Goal: Task Accomplishment & Management: Use online tool/utility

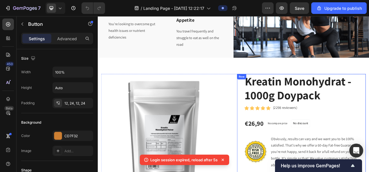
scroll to position [273, 0]
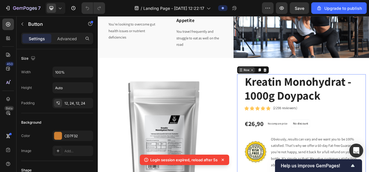
click at [281, 83] on div "Row" at bounding box center [296, 85] width 41 height 9
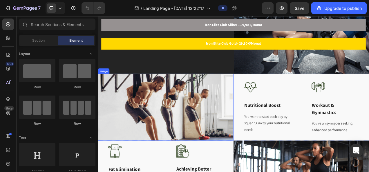
scroll to position [74, 0]
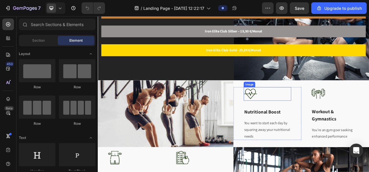
click at [298, 109] on img at bounding box center [293, 115] width 17 height 17
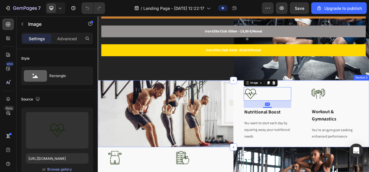
click at [347, 102] on div "Image 32 Nutritional Boost Text block You want to start each day by squaring aw…" at bounding box center [359, 142] width 174 height 86
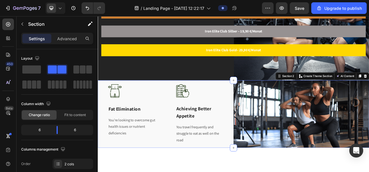
click at [262, 101] on div "Image Fat Elimination Text block You’re looking to overcome gut health issues o…" at bounding box center [185, 142] width 174 height 86
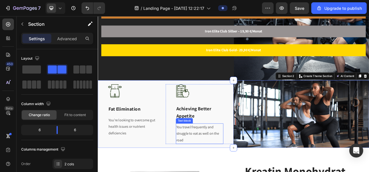
scroll to position [86, 0]
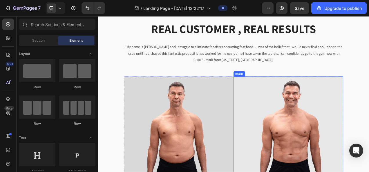
scroll to position [507, 0]
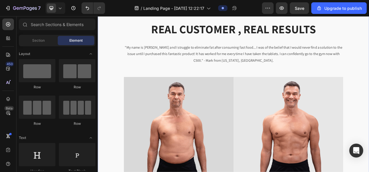
click at [368, 80] on div "REAL CUSTOMER , REAL RESULTS Heading "My name is [PERSON_NAME] and I struggle t…" at bounding box center [272, 140] width 348 height 235
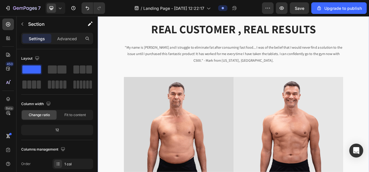
scroll to position [458, 0]
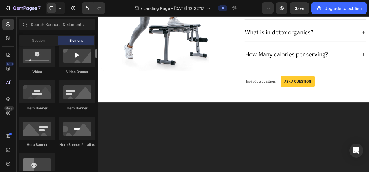
scroll to position [228, 0]
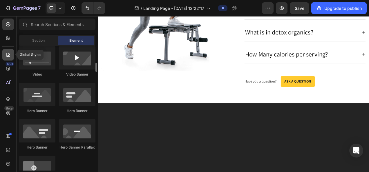
click at [8, 56] on icon at bounding box center [8, 55] width 4 height 4
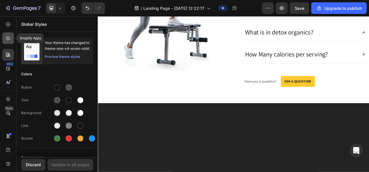
click at [6, 33] on div at bounding box center [8, 38] width 12 height 12
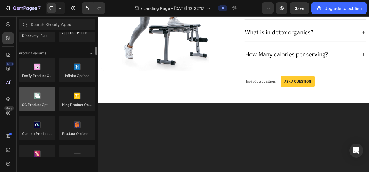
scroll to position [634, 0]
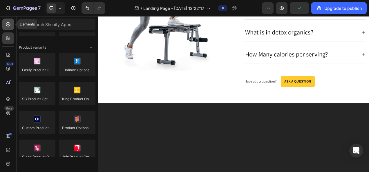
click at [9, 21] on div at bounding box center [8, 25] width 12 height 12
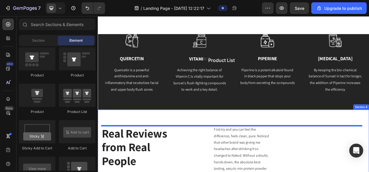
scroll to position [481, 0]
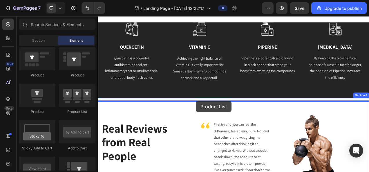
drag, startPoint x: 175, startPoint y: 111, endPoint x: 222, endPoint y: 126, distance: 49.3
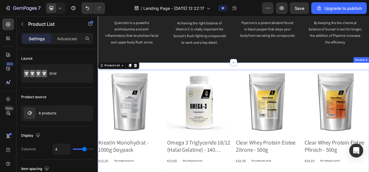
scroll to position [529, 0]
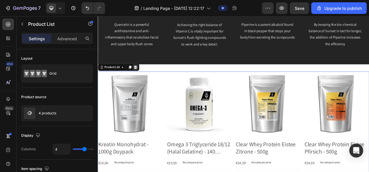
click at [147, 81] on icon at bounding box center [146, 82] width 4 height 4
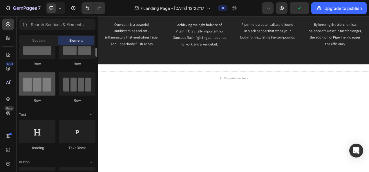
scroll to position [24, 0]
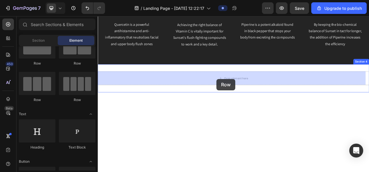
drag, startPoint x: 142, startPoint y: 110, endPoint x: 250, endPoint y: 97, distance: 108.6
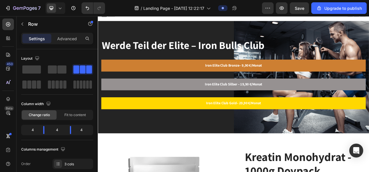
scroll to position [6, 0]
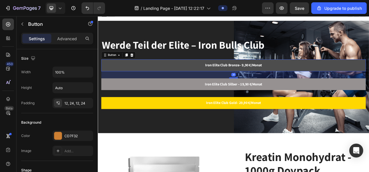
click at [232, 80] on link "Iron Elite Club Bronze– 9,90 €/Monat" at bounding box center [271, 79] width 339 height 15
click at [235, 79] on strong "Iron Elite Club Bronze– 9,90 €/Monat" at bounding box center [271, 79] width 73 height 6
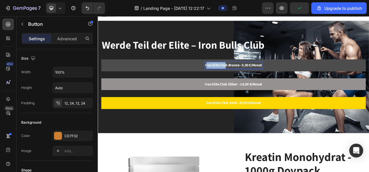
drag, startPoint x: 233, startPoint y: 80, endPoint x: 258, endPoint y: 80, distance: 24.9
click at [258, 80] on strong "Iron Elite Club Bronze– 9,90 €/Monat" at bounding box center [271, 79] width 73 height 6
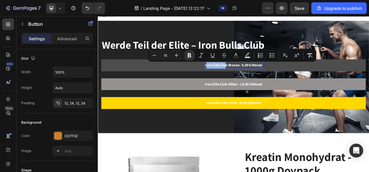
click at [236, 80] on strong "Iron Elite Club Bronze– 9,90 €/Monat" at bounding box center [271, 79] width 73 height 6
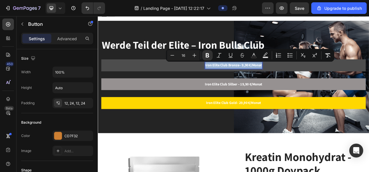
drag, startPoint x: 233, startPoint y: 79, endPoint x: 306, endPoint y: 85, distance: 73.9
click at [306, 85] on link "Iron Elite Club Bronze– 9,90 €/Monat" at bounding box center [271, 79] width 339 height 15
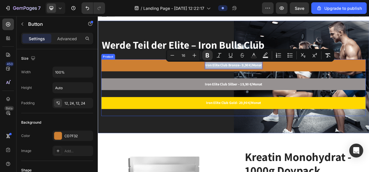
copy strong "Iron Elite Club Bronze– 9,90 €/Monat"
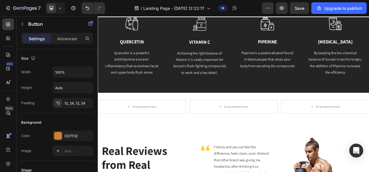
scroll to position [514, 0]
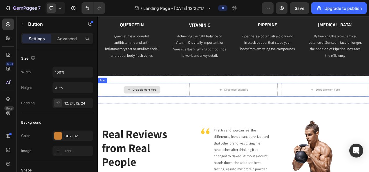
click at [145, 110] on div "Drop element here" at bounding box center [157, 110] width 31 height 5
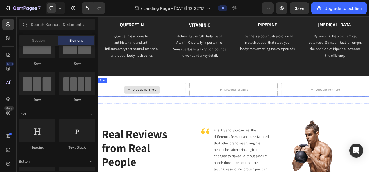
click at [145, 110] on div "Drop element here" at bounding box center [157, 110] width 31 height 5
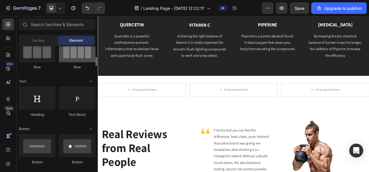
scroll to position [63, 0]
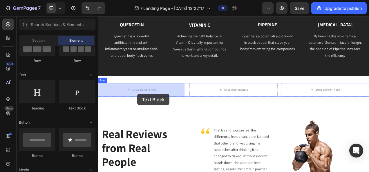
drag, startPoint x: 180, startPoint y: 111, endPoint x: 148, endPoint y: 116, distance: 31.6
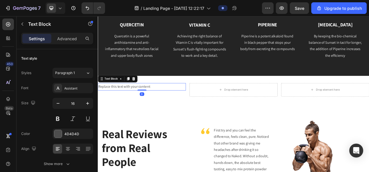
click at [140, 108] on div "Replace this text with your content" at bounding box center [154, 107] width 113 height 10
click at [140, 108] on p "Replace this text with your content" at bounding box center [154, 107] width 112 height 8
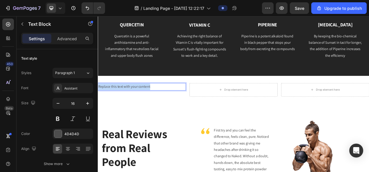
click at [140, 108] on p "Replace this text with your content" at bounding box center [154, 107] width 112 height 8
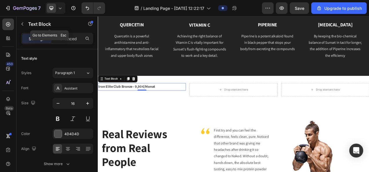
drag, startPoint x: 63, startPoint y: 29, endPoint x: 65, endPoint y: 32, distance: 3.0
click at [65, 31] on div "Text Block" at bounding box center [50, 24] width 66 height 15
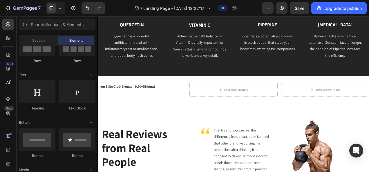
click at [38, 35] on div "Section Element" at bounding box center [57, 41] width 77 height 12
click at [38, 39] on span "Section" at bounding box center [38, 40] width 12 height 5
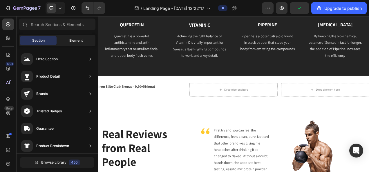
click at [75, 39] on span "Element" at bounding box center [75, 40] width 13 height 5
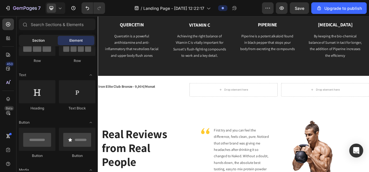
click at [41, 41] on span "Section" at bounding box center [38, 40] width 12 height 5
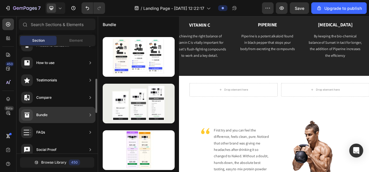
scroll to position [101, 0]
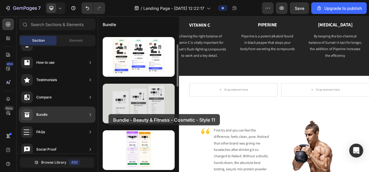
click at [108, 114] on div at bounding box center [139, 104] width 72 height 40
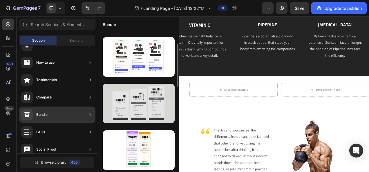
click at [121, 99] on div at bounding box center [139, 104] width 72 height 40
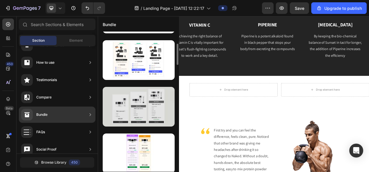
scroll to position [45, 0]
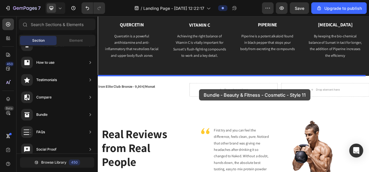
drag, startPoint x: 211, startPoint y: 105, endPoint x: 227, endPoint y: 110, distance: 16.9
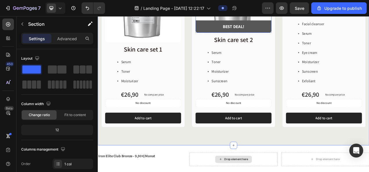
scroll to position [772, 0]
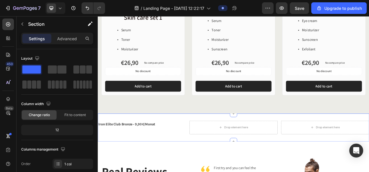
click at [203, 145] on div "Iron Elite Club Bronze– 9,90 €/Monat Text Block Drop element here Drop element …" at bounding box center [272, 159] width 348 height 36
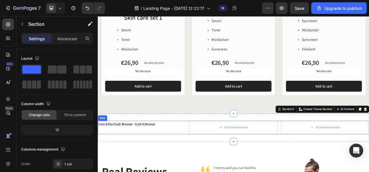
click at [156, 157] on div "Iron Elite Club Bronze– 9,90 €/Monat Text Block" at bounding box center [154, 158] width 113 height 17
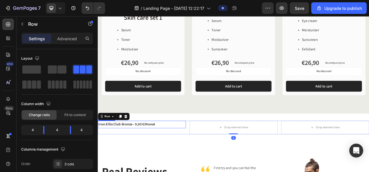
click at [162, 153] on strong "Iron Elite Club Bronze– 9,90 €/Monat" at bounding box center [134, 155] width 73 height 6
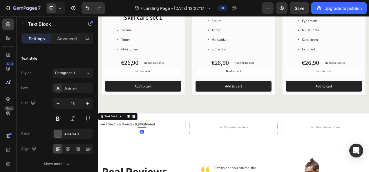
click at [162, 153] on strong "Iron Elite Club Bronze– 9,90 €/Monat" at bounding box center [134, 155] width 73 height 6
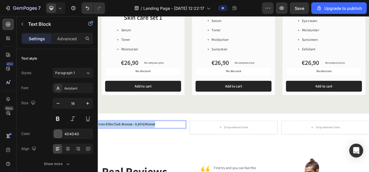
click at [162, 153] on strong "Iron Elite Club Bronze– 9,90 €/Monat" at bounding box center [134, 155] width 73 height 6
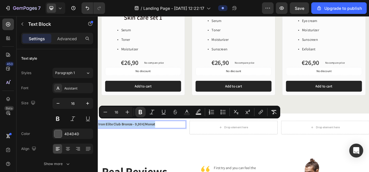
copy strong "Iron Elite Club Bronze– 9,90 €/Monat"
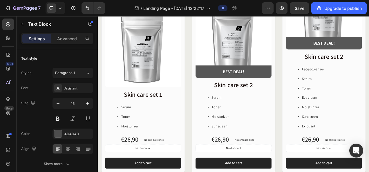
scroll to position [660, 0]
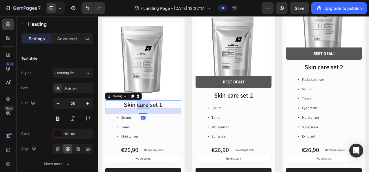
click at [147, 124] on h2 "Skin care set 1" at bounding box center [155, 129] width 97 height 11
click at [147, 125] on p "Skin care set 1" at bounding box center [156, 130] width 96 height 10
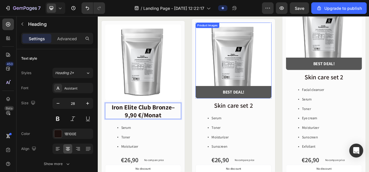
scroll to position [656, 0]
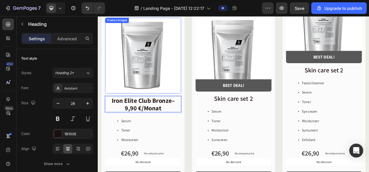
click at [170, 86] on img at bounding box center [155, 66] width 97 height 97
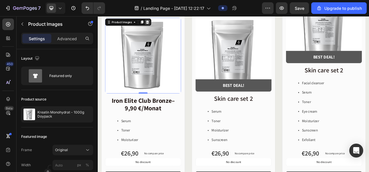
click at [163, 20] on div at bounding box center [161, 23] width 7 height 7
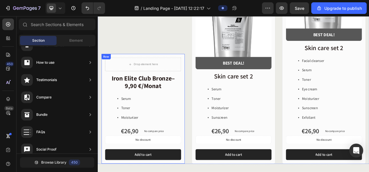
scroll to position [681, 0]
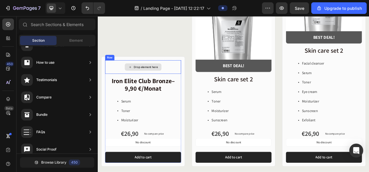
click at [194, 79] on div "Drop element here" at bounding box center [155, 81] width 97 height 17
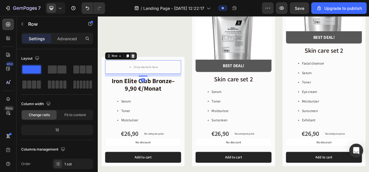
click at [142, 65] on icon at bounding box center [143, 67] width 4 height 4
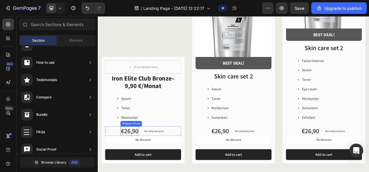
click at [137, 161] on div "€26,90" at bounding box center [138, 164] width 23 height 12
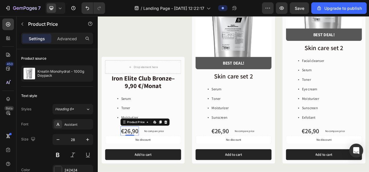
click at [137, 161] on div "€26,90" at bounding box center [138, 164] width 23 height 12
click at [135, 161] on div "€26,90" at bounding box center [138, 164] width 23 height 12
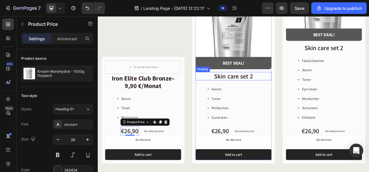
scroll to position [699, 0]
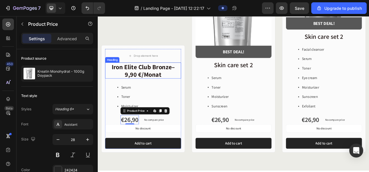
click at [181, 88] on p "⁠⁠⁠⁠⁠⁠⁠ Iron Elite Club Bronze– 9,90 €/Monat" at bounding box center [156, 85] width 96 height 19
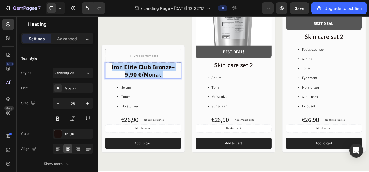
drag, startPoint x: 179, startPoint y: 88, endPoint x: 115, endPoint y: 80, distance: 64.6
click at [115, 80] on p "Iron Elite Club Bronze– 9,90 €/Monat" at bounding box center [156, 85] width 96 height 19
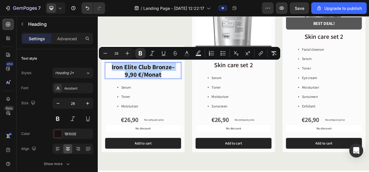
drag, startPoint x: 115, startPoint y: 79, endPoint x: 192, endPoint y: 86, distance: 77.4
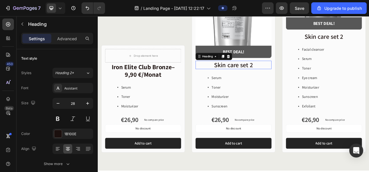
click at [287, 77] on h2 "Skin care set 2" at bounding box center [271, 78] width 97 height 11
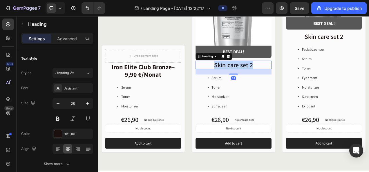
click at [287, 77] on p "Skin care set 2" at bounding box center [271, 79] width 96 height 10
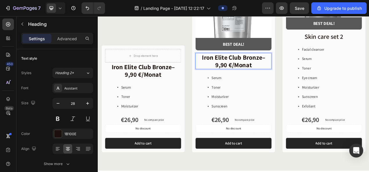
scroll to position [689, 0]
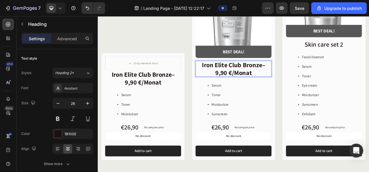
click at [247, 85] on strong "Iron Elite Club Bronze– 9,90 €/Monat" at bounding box center [271, 83] width 81 height 21
click at [289, 74] on strong "Iron Elite Club Bronze– 19,90 €/Monat" at bounding box center [271, 83] width 81 height 21
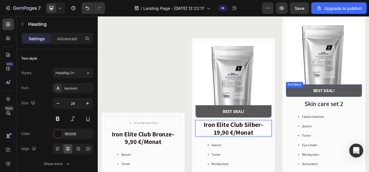
scroll to position [626, 0]
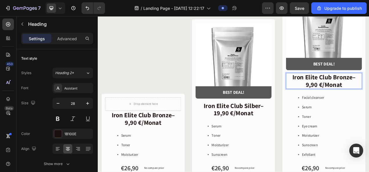
scroll to position [647, 0]
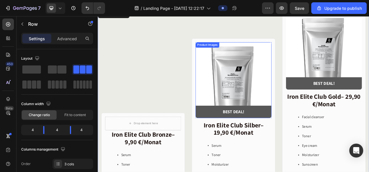
scroll to position [621, 0]
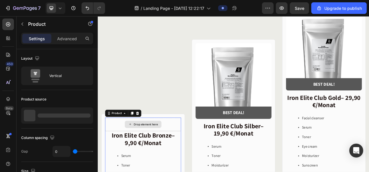
click at [156, 147] on div "Drop element here" at bounding box center [155, 154] width 97 height 17
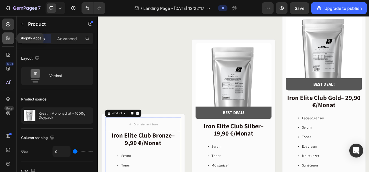
click at [8, 38] on icon at bounding box center [7, 38] width 2 height 2
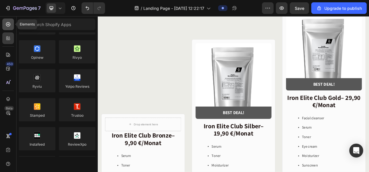
click at [7, 27] on div at bounding box center [8, 25] width 12 height 12
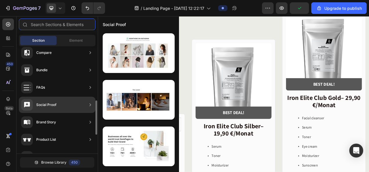
scroll to position [145, 0]
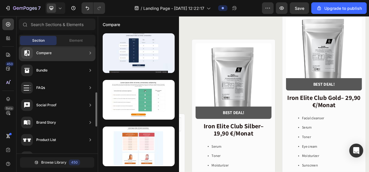
click at [71, 58] on div "Compare" at bounding box center [57, 53] width 77 height 16
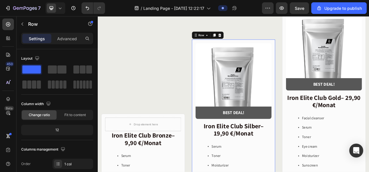
click at [281, 47] on div "Product Images BEST DEAL! Text Block Row Row ⁠⁠⁠⁠⁠⁠⁠ Iron Elite Club Silber– 19…" at bounding box center [271, 163] width 107 height 234
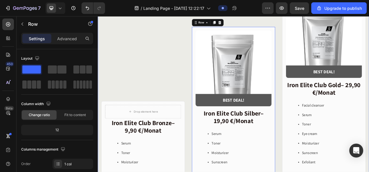
click at [144, 68] on div "Drop element here ⁠⁠⁠⁠⁠⁠⁠ Iron Elite Club Bronze– 9,90 €/Monat Heading Serum To…" at bounding box center [155, 128] width 107 height 270
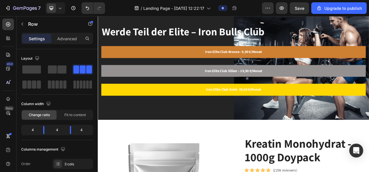
scroll to position [134, 0]
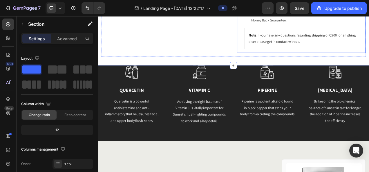
scroll to position [427, 0]
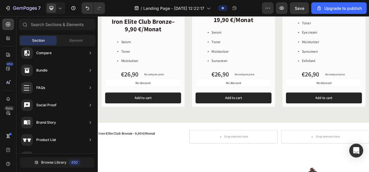
scroll to position [664, 0]
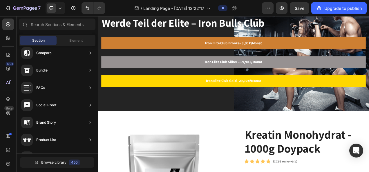
scroll to position [0, 0]
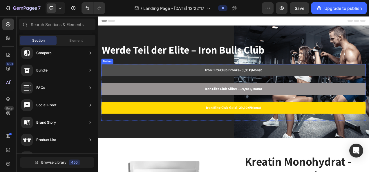
click at [210, 79] on link "Iron Elite Club Bronze– 9,90 €/Monat" at bounding box center [271, 85] width 339 height 15
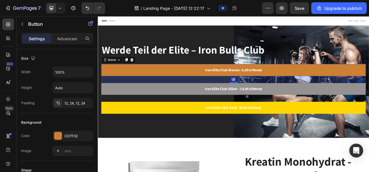
click at [141, 71] on icon at bounding box center [141, 72] width 5 height 5
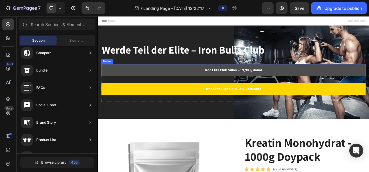
click at [183, 78] on link "Iron Elite Club Silber – 19,90 €/Monat" at bounding box center [271, 85] width 339 height 15
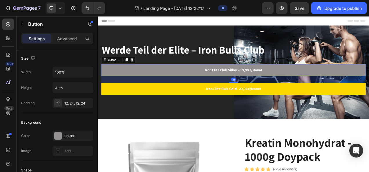
click at [142, 72] on icon at bounding box center [141, 72] width 4 height 4
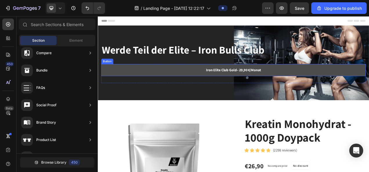
click at [190, 90] on link "Iron Elite Club Gold– 29,90 €/Monat" at bounding box center [271, 85] width 339 height 15
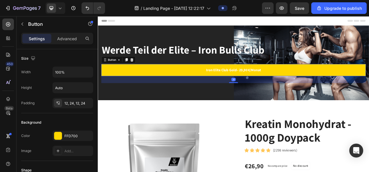
drag, startPoint x: 142, startPoint y: 71, endPoint x: 188, endPoint y: 107, distance: 58.4
click at [142, 71] on icon at bounding box center [141, 72] width 4 height 4
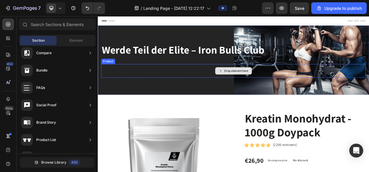
click at [210, 82] on div "Drop element here" at bounding box center [271, 86] width 339 height 17
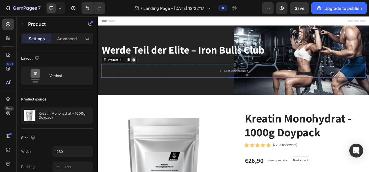
click at [141, 72] on icon at bounding box center [143, 72] width 5 height 5
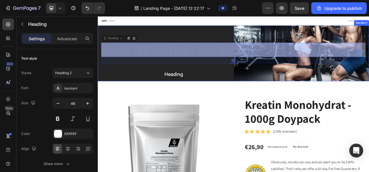
drag, startPoint x: 153, startPoint y: 57, endPoint x: 177, endPoint y: 83, distance: 36.1
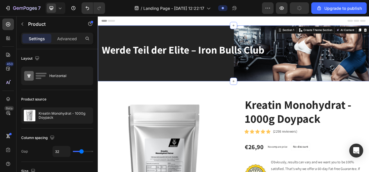
click at [271, 39] on div "Werde Teil der Elite – Iron Bulls Club Heading Section 1 You can create reusabl…" at bounding box center [272, 64] width 348 height 72
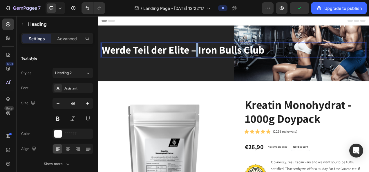
click at [224, 60] on strong "Werde Teil der Elite – Iron Bulls Club" at bounding box center [207, 58] width 209 height 17
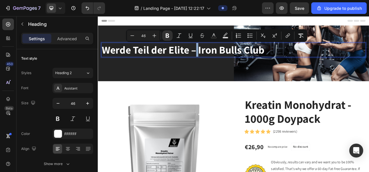
click at [225, 61] on strong "Werde Teil der Elite – Iron Bulls Club" at bounding box center [207, 58] width 209 height 17
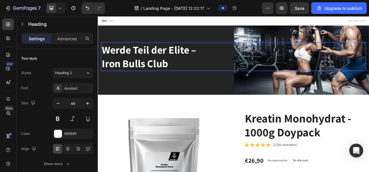
click at [224, 60] on strong "Werde Teil der Elite –" at bounding box center [163, 58] width 121 height 17
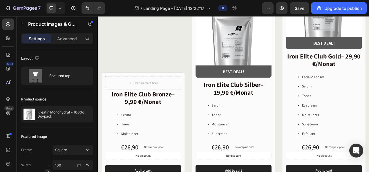
scroll to position [504, 0]
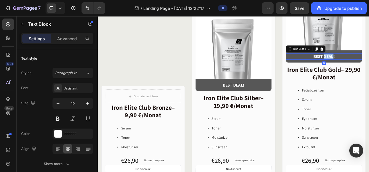
click at [135, 65] on div "Drop element here Iron Elite Club Bronze– 9,90 €/Monat Heading Serum Toner Mois…" at bounding box center [155, 108] width 107 height 270
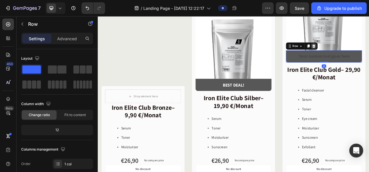
click at [368, 51] on div at bounding box center [374, 54] width 7 height 7
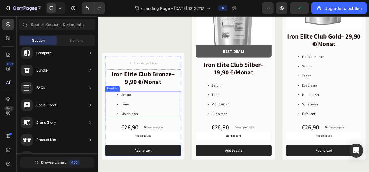
scroll to position [547, 0]
click at [134, 156] on div "€26,90" at bounding box center [138, 159] width 23 height 12
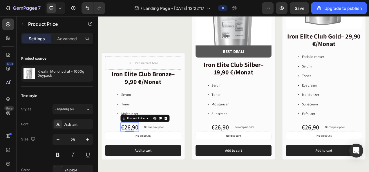
click at [134, 156] on div "€26,90" at bounding box center [138, 159] width 23 height 12
click at [133, 156] on div "€26,90" at bounding box center [138, 159] width 23 height 12
click at [143, 154] on div "€26,90" at bounding box center [138, 159] width 23 height 12
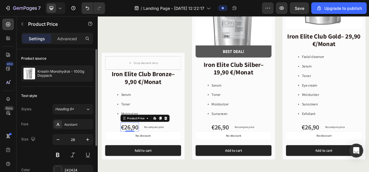
scroll to position [1, 0]
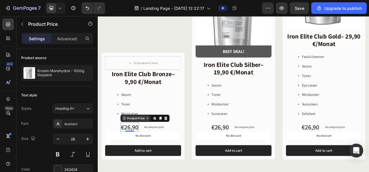
click at [149, 145] on div "Product Price" at bounding box center [146, 147] width 25 height 5
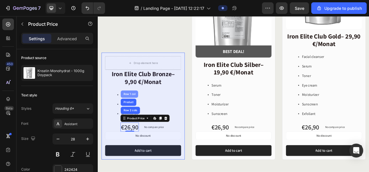
click at [139, 114] on div "Row 1 col" at bounding box center [138, 115] width 18 height 3
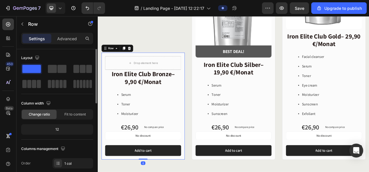
scroll to position [0, 0]
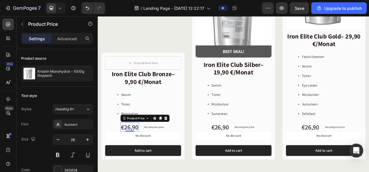
click at [138, 156] on div "€26,90" at bounding box center [138, 159] width 23 height 12
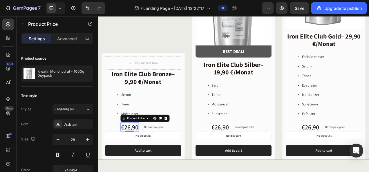
click at [175, 43] on div "Drop element here Iron Elite Club Bronze– 9,90 €/Monat Heading Serum Toner Mois…" at bounding box center [155, 65] width 107 height 270
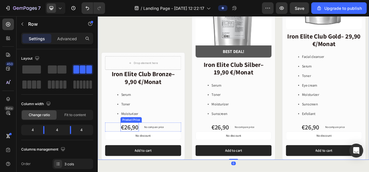
click at [136, 157] on div "€26,90" at bounding box center [138, 159] width 23 height 12
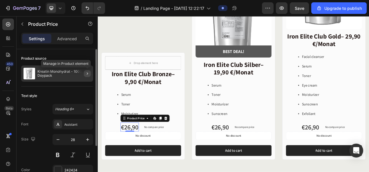
click at [88, 74] on icon "button" at bounding box center [87, 73] width 1 height 2
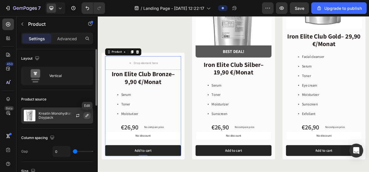
click at [87, 114] on icon "button" at bounding box center [87, 115] width 5 height 5
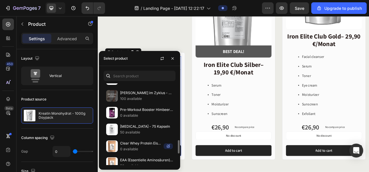
scroll to position [293, 0]
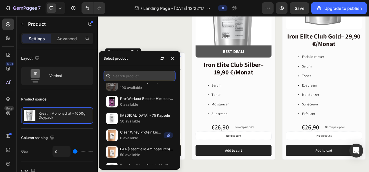
click at [142, 73] on input "text" at bounding box center [139, 76] width 72 height 10
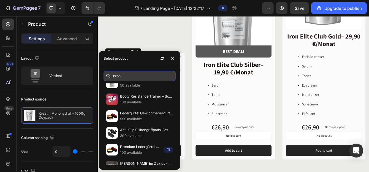
scroll to position [1, 0]
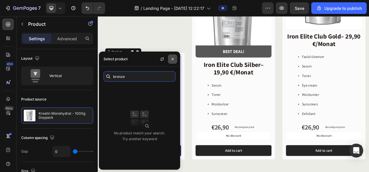
type input "bronze"
click at [171, 60] on icon "button" at bounding box center [172, 59] width 5 height 5
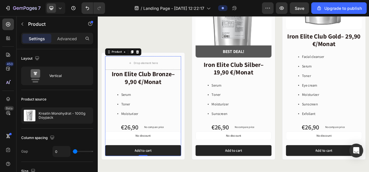
click at [173, 16] on div "7 / Landing Page - [DATE] 12:22:17 Preview Save Upgrade to publish" at bounding box center [184, 8] width 369 height 17
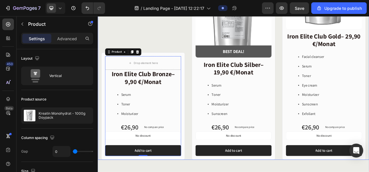
click at [193, 43] on div "Drop element here Iron Elite Club Bronze– 9,90 €/Monat Heading Serum Toner Mois…" at bounding box center [155, 65] width 107 height 270
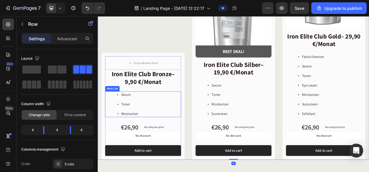
click at [189, 124] on div "Serum Toner Moisturizer" at bounding box center [155, 129] width 97 height 33
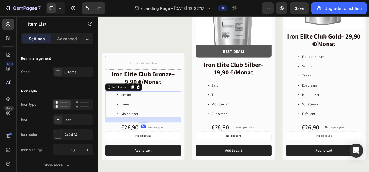
click at [192, 52] on div "Drop element here Iron Elite Club Bronze– 9,90 €/Monat Heading Serum Toner Mois…" at bounding box center [155, 65] width 107 height 270
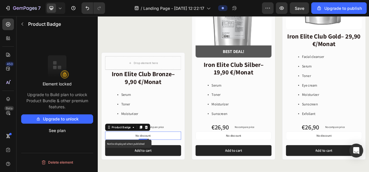
click at [159, 167] on p "No discount" at bounding box center [155, 169] width 19 height 5
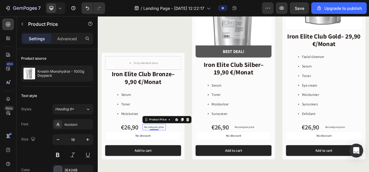
click at [183, 154] on div "No compare price" at bounding box center [170, 158] width 30 height 8
click at [146, 158] on div "€26,90" at bounding box center [138, 159] width 23 height 12
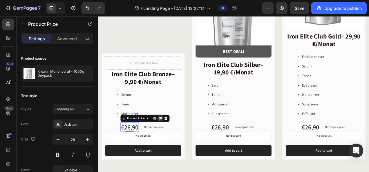
click at [174, 147] on div at bounding box center [177, 147] width 7 height 7
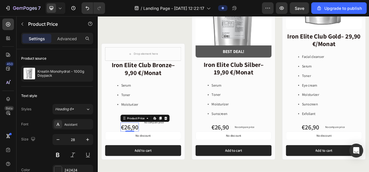
scroll to position [535, 0]
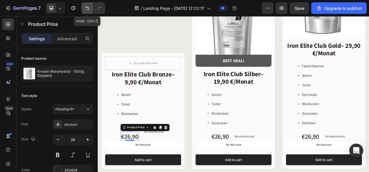
click at [90, 10] on button "Undo/Redo" at bounding box center [87, 8] width 12 height 12
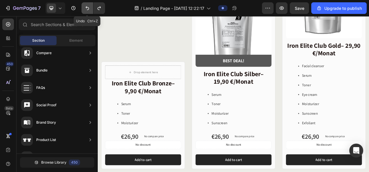
scroll to position [547, 0]
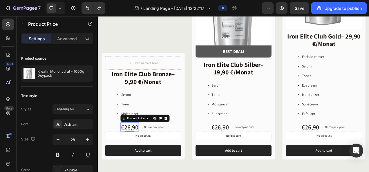
click at [146, 155] on div "€26,90" at bounding box center [138, 159] width 23 height 12
click at [172, 145] on icon at bounding box center [170, 147] width 5 height 5
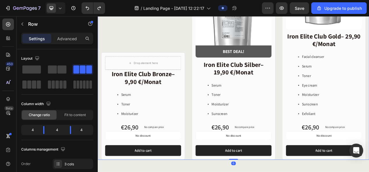
click at [174, 36] on div "Drop element here Iron Elite Club Bronze– 9,90 €/Monat Heading Serum Toner Mois…" at bounding box center [155, 65] width 107 height 270
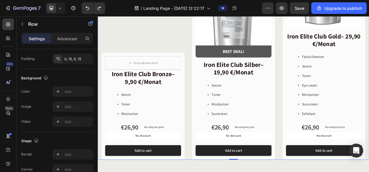
scroll to position [279, 0]
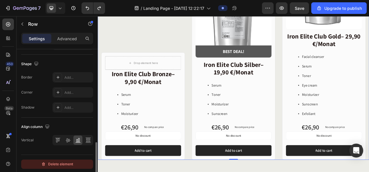
click at [67, 163] on div "Delete element" at bounding box center [57, 164] width 32 height 7
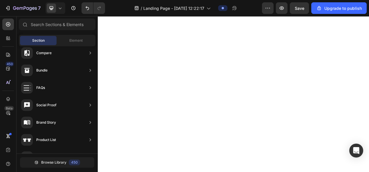
scroll to position [248, 0]
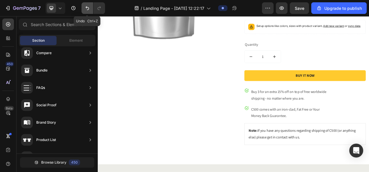
click at [88, 11] on button "Undo/Redo" at bounding box center [87, 8] width 12 height 12
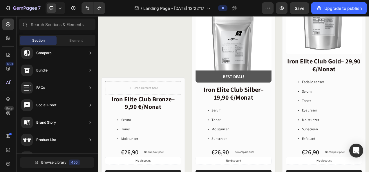
scroll to position [521, 0]
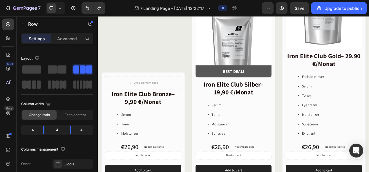
click at [170, 51] on div "Drop element here Iron Elite Club Bronze– 9,90 €/Monat Heading Serum Toner Mois…" at bounding box center [155, 91] width 107 height 270
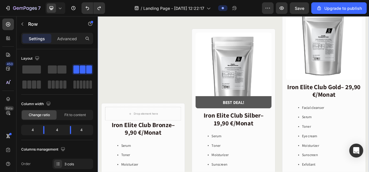
scroll to position [482, 0]
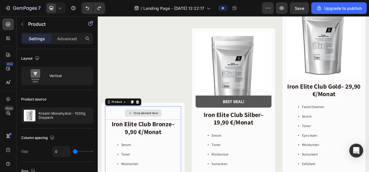
click at [175, 136] on div "Drop element here" at bounding box center [155, 140] width 97 height 17
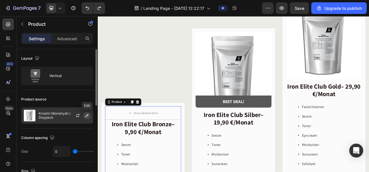
click at [88, 116] on icon "button" at bounding box center [87, 115] width 5 height 5
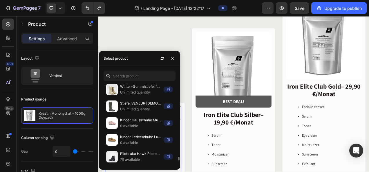
scroll to position [1691, 0]
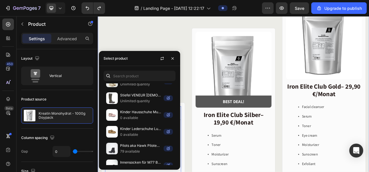
click at [163, 48] on div "Drop element here Iron Elite Club Bronze– 9,90 €/Monat Heading Serum Toner Mois…" at bounding box center [155, 130] width 107 height 270
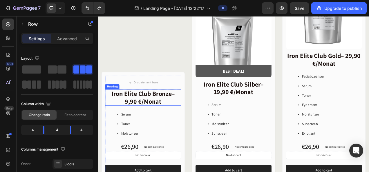
scroll to position [522, 0]
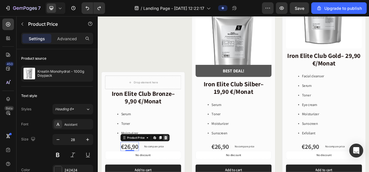
click at [183, 170] on icon at bounding box center [185, 172] width 4 height 4
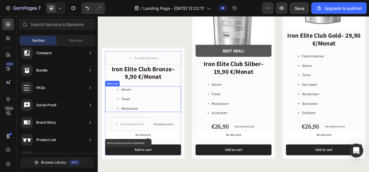
scroll to position [553, 0]
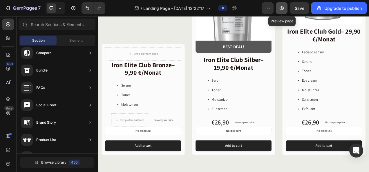
click at [283, 9] on icon "button" at bounding box center [281, 7] width 4 height 3
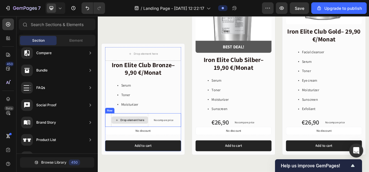
click at [140, 148] on div "Drop element here" at bounding box center [142, 149] width 31 height 5
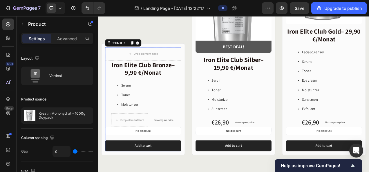
click at [132, 134] on div "Iron Elite Club Bronze– 9,90 €/Monat Heading Serum Toner Moisturizer Item List …" at bounding box center [155, 131] width 97 height 116
click at [136, 147] on div "Drop element here" at bounding box center [142, 149] width 31 height 5
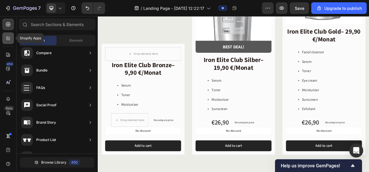
click at [10, 39] on icon at bounding box center [9, 40] width 2 height 2
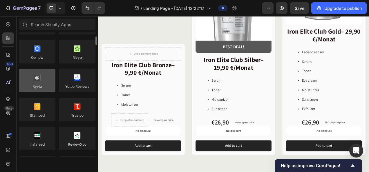
click at [50, 77] on div at bounding box center [37, 80] width 37 height 23
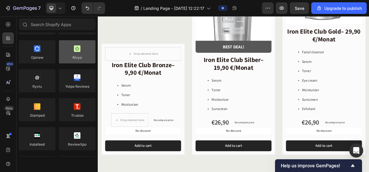
scroll to position [0, 0]
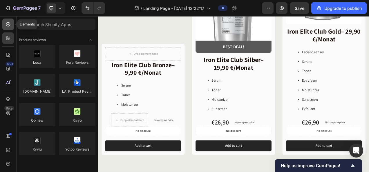
click at [8, 27] on icon at bounding box center [8, 24] width 6 height 6
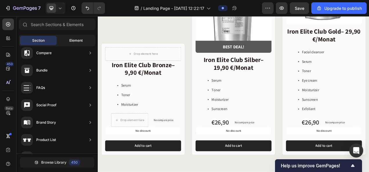
click at [67, 39] on div "Element" at bounding box center [76, 40] width 37 height 9
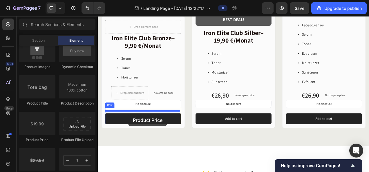
scroll to position [591, 0]
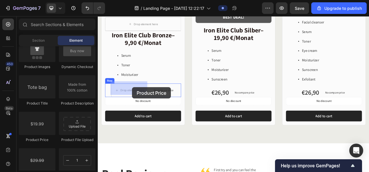
drag, startPoint x: 140, startPoint y: 140, endPoint x: 141, endPoint y: 108, distance: 32.8
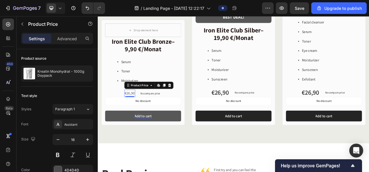
scroll to position [599, 0]
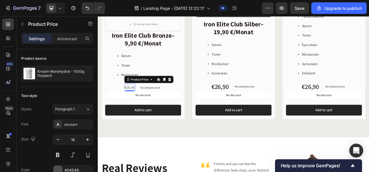
click at [192, 96] on div "Product Price Edit content in Shopify" at bounding box center [163, 97] width 63 height 9
click at [187, 95] on icon at bounding box center [189, 97] width 5 height 5
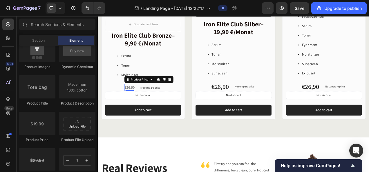
scroll to position [591, 0]
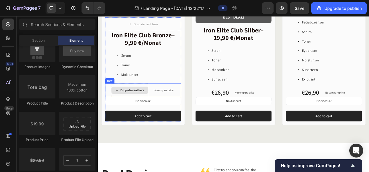
click at [141, 109] on div "Drop element here" at bounding box center [142, 111] width 31 height 5
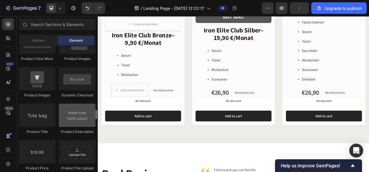
scroll to position [875, 0]
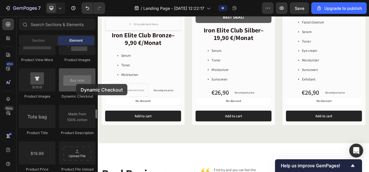
click at [76, 84] on div at bounding box center [77, 79] width 37 height 23
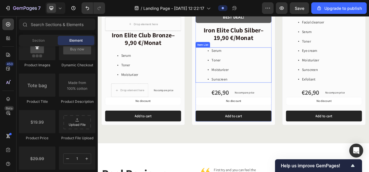
scroll to position [559, 0]
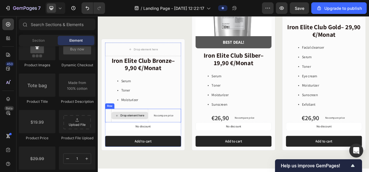
click at [134, 142] on div "Drop element here" at bounding box center [142, 143] width 31 height 5
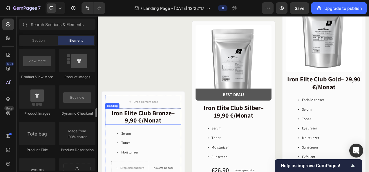
scroll to position [487, 0]
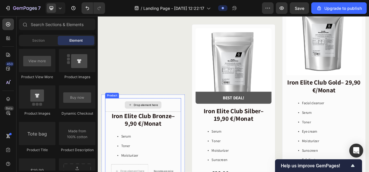
click at [194, 123] on div "Drop element here" at bounding box center [155, 129] width 97 height 17
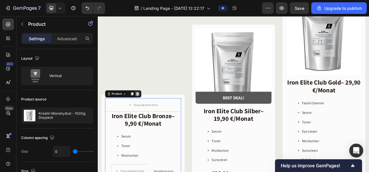
click at [148, 116] on icon at bounding box center [149, 116] width 4 height 4
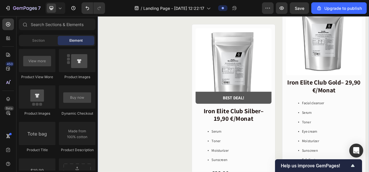
scroll to position [603, 0]
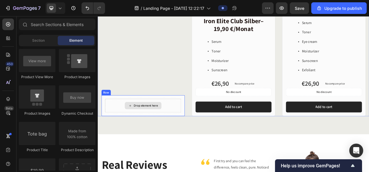
click at [174, 126] on div "Drop element here" at bounding box center [155, 130] width 47 height 9
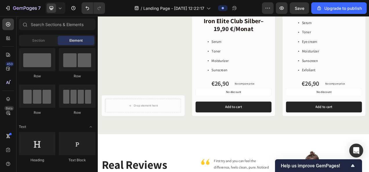
scroll to position [0, 0]
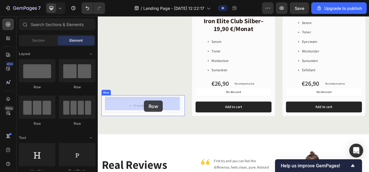
drag, startPoint x: 140, startPoint y: 94, endPoint x: 192, endPoint y: 163, distance: 86.9
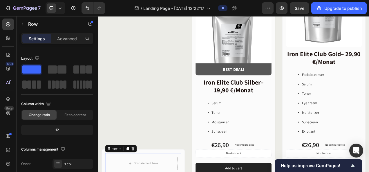
scroll to position [570, 0]
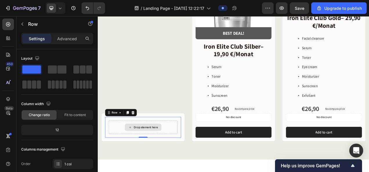
click at [155, 161] on div "Drop element here" at bounding box center [156, 158] width 88 height 17
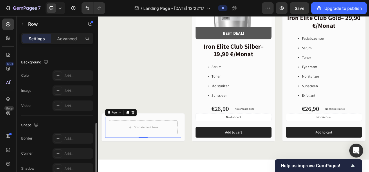
scroll to position [185, 0]
click at [68, 40] on p "Advanced" at bounding box center [67, 39] width 20 height 6
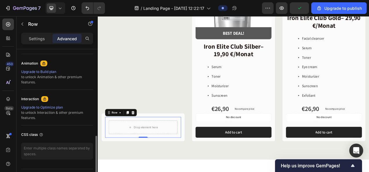
scroll to position [248, 0]
click at [156, 156] on div "Drop element here" at bounding box center [159, 158] width 31 height 5
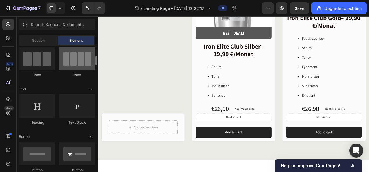
scroll to position [60, 0]
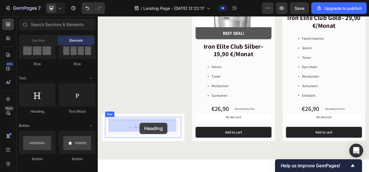
drag, startPoint x: 136, startPoint y: 113, endPoint x: 151, endPoint y: 153, distance: 42.7
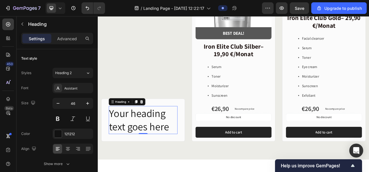
scroll to position [558, 0]
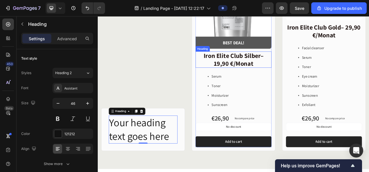
click at [295, 74] on h2 "Iron Elite Club Silber– 19,90 €/Monat" at bounding box center [271, 71] width 97 height 21
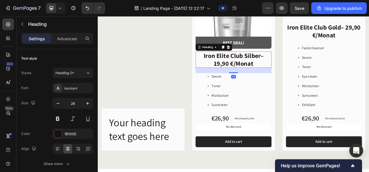
scroll to position [236, 0]
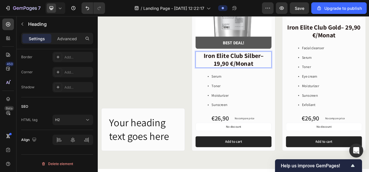
click at [293, 74] on strong "Iron Elite Club Silber– 19,90 €/Monat" at bounding box center [271, 71] width 77 height 21
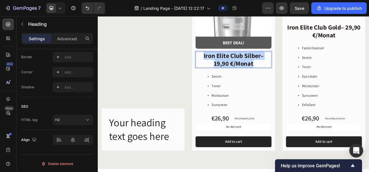
click at [293, 74] on strong "Iron Elite Club Silber– 19,90 €/Monat" at bounding box center [271, 71] width 77 height 21
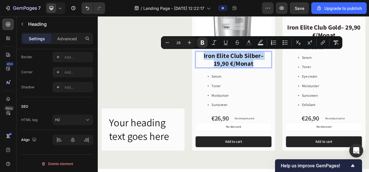
click at [293, 74] on strong "Iron Elite Club Silber– 19,90 €/Monat" at bounding box center [271, 71] width 77 height 21
copy strong "Iron Elite Club Silber– 19,90 €/Monat"
click at [137, 161] on h2 "Your heading text goes here" at bounding box center [156, 162] width 88 height 36
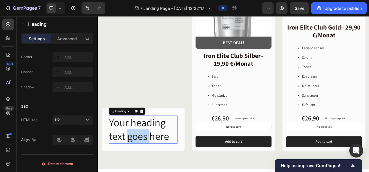
click at [137, 161] on h2 "Your heading text goes here" at bounding box center [156, 162] width 88 height 36
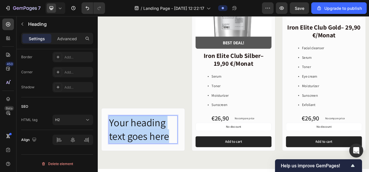
click at [137, 161] on p "Your heading text goes here" at bounding box center [155, 161] width 87 height 35
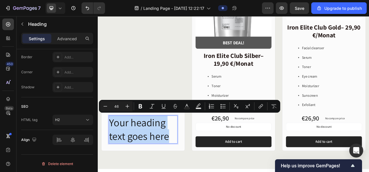
click at [137, 161] on p "Your heading text goes here" at bounding box center [155, 161] width 87 height 35
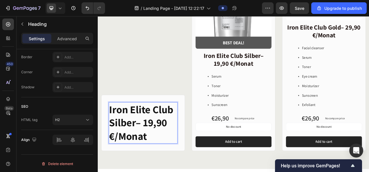
scroll to position [541, 0]
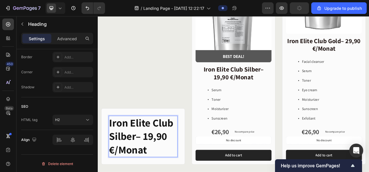
click at [166, 167] on strong "Iron Elite Club Silber– 19,90 €/Monat" at bounding box center [153, 170] width 82 height 52
click at [148, 165] on strong "Iron Elite Club Silber– 9,90 €/Monat" at bounding box center [153, 170] width 82 height 52
click at [148, 164] on strong "Iron Elite Club Silber– 9,90 €/Monat" at bounding box center [153, 170] width 82 height 52
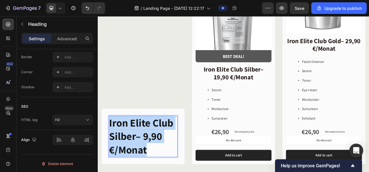
click at [148, 164] on strong "Iron Elite Club Silber– 9,90 €/Monat" at bounding box center [153, 170] width 82 height 52
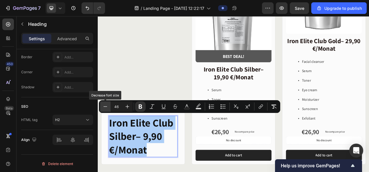
click at [106, 105] on icon "Editor contextual toolbar" at bounding box center [105, 107] width 6 height 6
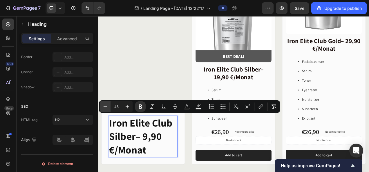
click at [106, 105] on icon "Editor contextual toolbar" at bounding box center [105, 107] width 6 height 6
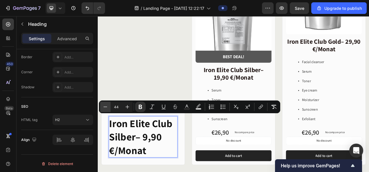
click at [106, 105] on icon "Editor contextual toolbar" at bounding box center [105, 107] width 6 height 6
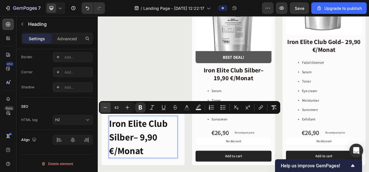
click at [106, 105] on icon "Editor contextual toolbar" at bounding box center [105, 108] width 6 height 6
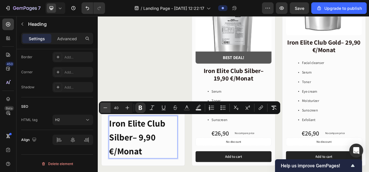
click at [106, 105] on icon "Editor contextual toolbar" at bounding box center [105, 108] width 6 height 6
click at [106, 105] on button "Minus" at bounding box center [105, 108] width 10 height 10
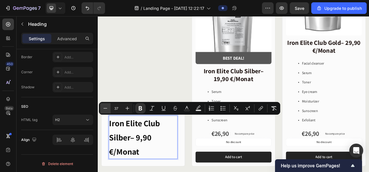
click at [106, 105] on button "Minus" at bounding box center [105, 108] width 10 height 10
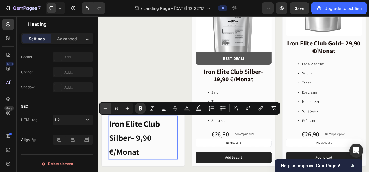
click at [106, 105] on button "Minus" at bounding box center [105, 108] width 10 height 10
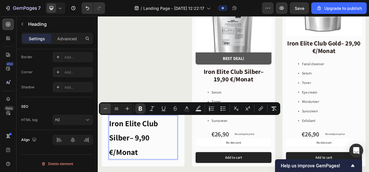
click at [106, 105] on button "Minus" at bounding box center [105, 108] width 10 height 10
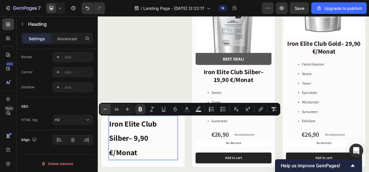
click at [106, 105] on button "Minus" at bounding box center [105, 109] width 10 height 10
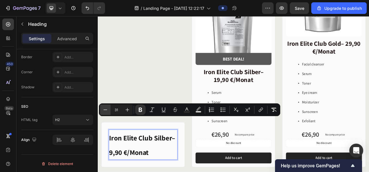
scroll to position [555, 0]
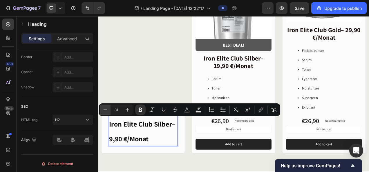
click at [106, 105] on button "Minus" at bounding box center [105, 110] width 10 height 10
type input "30"
click at [151, 83] on div "Iron Elite Club Silber– 9,90 €/Monat Heading 0 Row Row" at bounding box center [155, 57] width 107 height 270
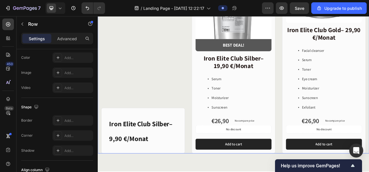
scroll to position [0, 0]
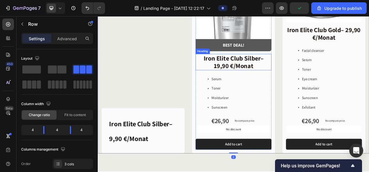
click at [267, 74] on strong "Iron Elite Club Silber– 19,90 €/Monat" at bounding box center [271, 75] width 77 height 21
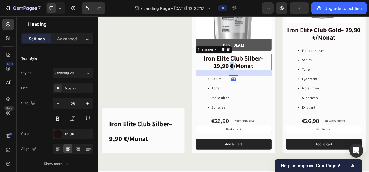
click at [267, 73] on strong "Iron Elite Club Silber– 19,90 €/Monat" at bounding box center [271, 75] width 77 height 21
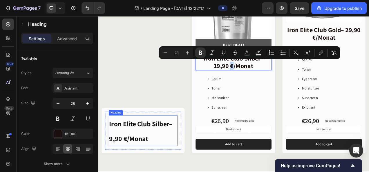
click at [150, 159] on p "⁠⁠⁠⁠⁠⁠⁠ Iron Elite Club Silber– 9,90 €/Monat" at bounding box center [155, 163] width 87 height 38
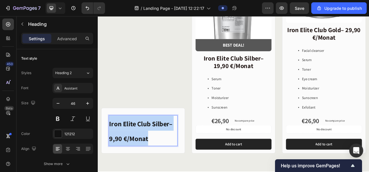
click at [150, 159] on p "Iron Elite Club Silber– 9,90 €/Monat" at bounding box center [155, 163] width 87 height 38
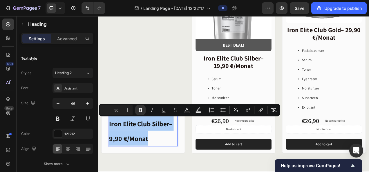
click at [116, 112] on input "30" at bounding box center [116, 110] width 12 height 7
type input "23"
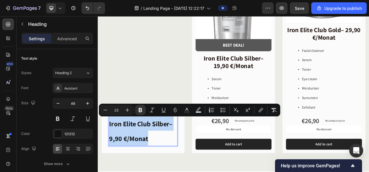
scroll to position [553, 0]
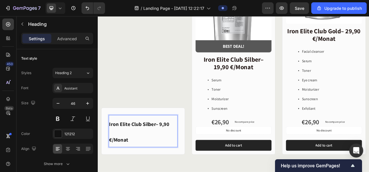
click at [139, 166] on p "Iron Elite Club Silber– 9,90 €/Monat" at bounding box center [155, 164] width 87 height 40
click at [127, 165] on p "Iron Elite Club Silber– 9,90 €/Monat" at bounding box center [155, 164] width 87 height 40
click at [121, 165] on p "Iron Elite Club Silber– 9,90 €/Monat" at bounding box center [155, 164] width 87 height 40
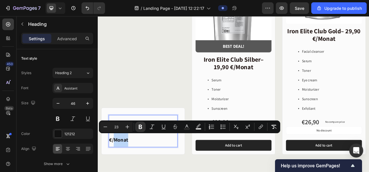
click at [152, 172] on p "Iron Elite Club Silber– 9,90 €/Monat" at bounding box center [155, 164] width 87 height 40
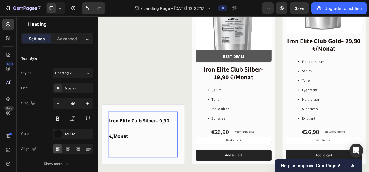
scroll to position [558, 0]
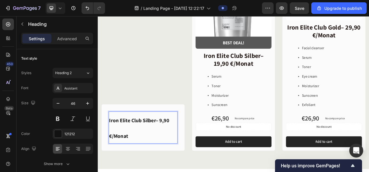
click at [112, 168] on h2 "Iron Elite Club Silber– 9,90 €/Monat" at bounding box center [156, 159] width 88 height 41
click at [86, 9] on icon "Undo/Redo" at bounding box center [87, 8] width 6 height 6
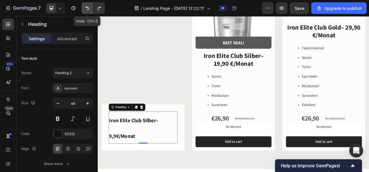
click at [86, 9] on icon "Undo/Redo" at bounding box center [87, 8] width 6 height 6
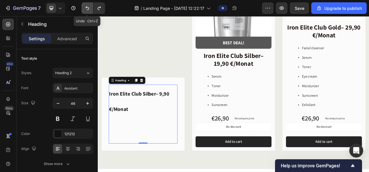
scroll to position [523, 0]
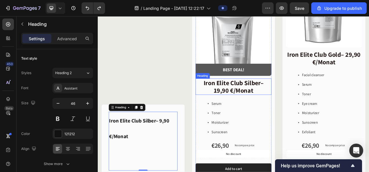
click at [271, 103] on strong "Iron Elite Club Silber– 19,90 €/Monat" at bounding box center [271, 106] width 77 height 21
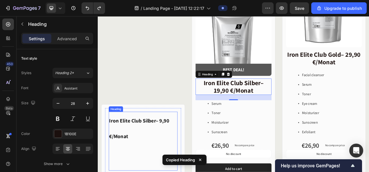
click at [144, 148] on strong "Iron Elite Club Silber– 9,90 €/Monat" at bounding box center [150, 160] width 77 height 29
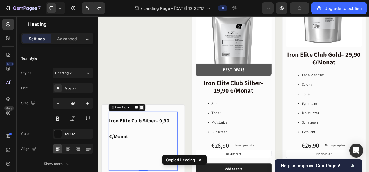
click at [155, 132] on icon at bounding box center [153, 133] width 5 height 5
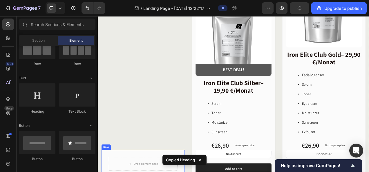
scroll to position [581, 0]
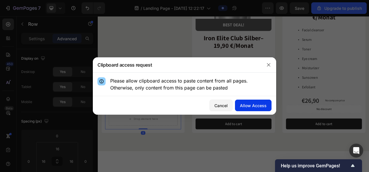
click at [257, 107] on div "Allow Access" at bounding box center [253, 106] width 27 height 6
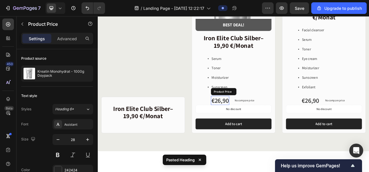
click at [254, 130] on div "€26,90" at bounding box center [254, 125] width 23 height 12
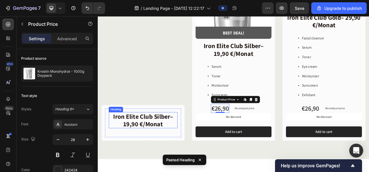
click at [173, 150] on strong "Iron Elite Club Silber– 19,90 €/Monat" at bounding box center [155, 149] width 77 height 21
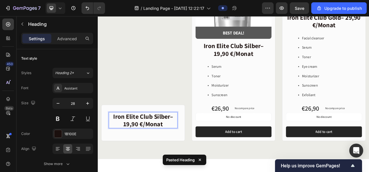
click at [173, 150] on strong "Iron Elite Club Silber– 19,90 €/Monat" at bounding box center [155, 149] width 77 height 21
click at [133, 152] on strong "Iron Elite Club Silber– 19,90 €/Monat" at bounding box center [155, 149] width 77 height 21
click at [188, 152] on p "Iron Elite Club Silber– 9,90 €/Monat" at bounding box center [155, 149] width 87 height 19
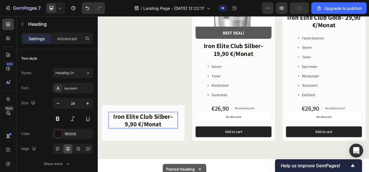
click at [164, 165] on div "Iron Elite Club Silber– 9,90 €/Monat Heading 24 Row" at bounding box center [155, 153] width 97 height 37
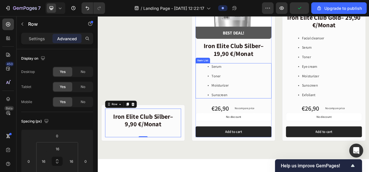
click at [277, 82] on div "Serum Toner Moisturizer Sunscreen" at bounding box center [271, 99] width 97 height 45
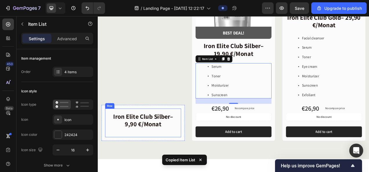
click at [151, 162] on div "⁠⁠⁠⁠⁠⁠⁠ Iron Elite Club Silber– 9,90 €/Monat Heading" at bounding box center [156, 153] width 88 height 28
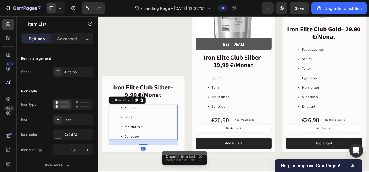
scroll to position [557, 0]
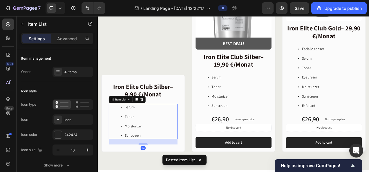
click at [164, 74] on div "⁠⁠⁠⁠⁠⁠⁠ Iron Elite Club Silber– 9,90 €/Monat Heading Serum Toner Moisturizer Su…" at bounding box center [155, 55] width 107 height 270
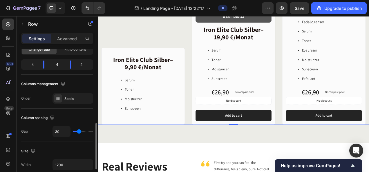
scroll to position [118, 0]
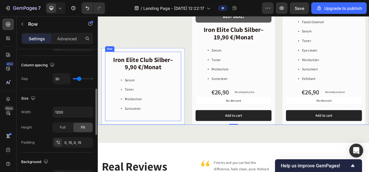
click at [152, 140] on div "⁠⁠⁠⁠⁠⁠⁠ Iron Elite Club Silber– 9,90 €/Monat Heading Serum Toner Moisturizer Su…" at bounding box center [156, 106] width 88 height 80
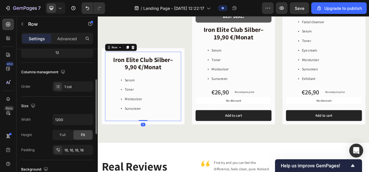
scroll to position [77, 0]
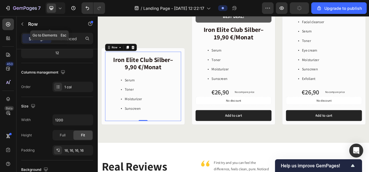
drag, startPoint x: 21, startPoint y: 24, endPoint x: 75, endPoint y: 97, distance: 90.0
click at [21, 24] on icon "button" at bounding box center [22, 24] width 2 height 3
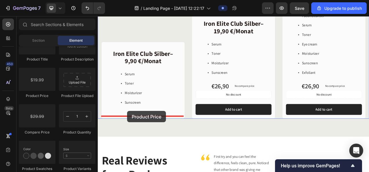
scroll to position [602, 0]
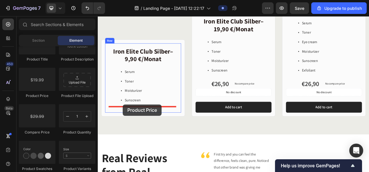
drag, startPoint x: 135, startPoint y: 86, endPoint x: 130, endPoint y: 130, distance: 44.1
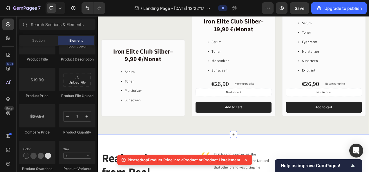
click at [176, 148] on div "⁠⁠⁠⁠⁠⁠⁠ Iron Elite Club Silber– 9,90 €/Monat Heading Serum Toner Moisturizer Su…" at bounding box center [272, 10] width 348 height 316
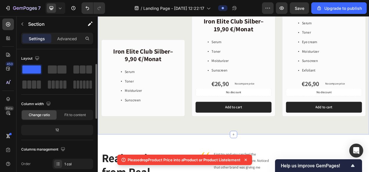
scroll to position [19, 0]
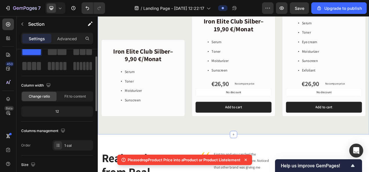
click at [32, 50] on span at bounding box center [31, 51] width 19 height 8
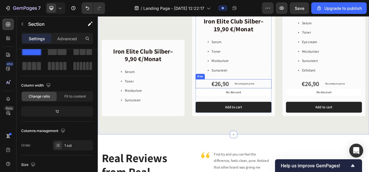
click at [308, 100] on div "€26,90 Product Price Product Price No compare price Product Price Row" at bounding box center [271, 103] width 97 height 12
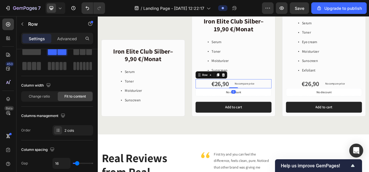
scroll to position [0, 0]
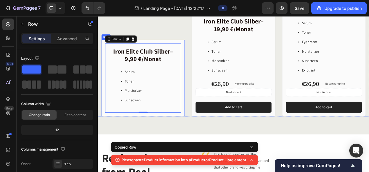
click at [145, 139] on div "⁠⁠⁠⁠⁠⁠⁠ Iron Elite Club Silber– 9,90 €/Monat Heading Serum Toner Moisturizer Su…" at bounding box center [155, 95] width 107 height 99
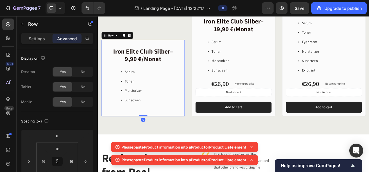
click at [253, 147] on icon at bounding box center [251, 147] width 6 height 6
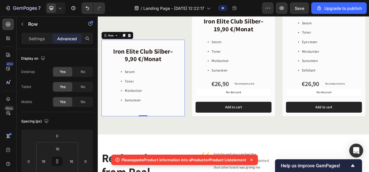
click at [254, 159] on icon at bounding box center [251, 160] width 6 height 6
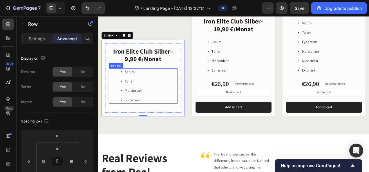
click at [112, 90] on div "Serum Toner Moisturizer Sunscreen" at bounding box center [156, 105] width 88 height 45
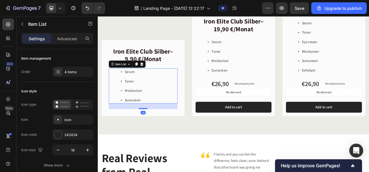
click at [118, 130] on div "24" at bounding box center [156, 131] width 88 height 7
click at [154, 134] on div at bounding box center [156, 135] width 12 height 2
type input "100%"
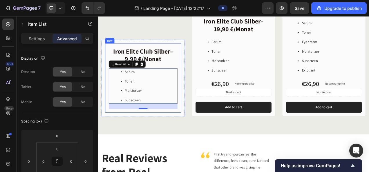
click at [125, 134] on div "⁠⁠⁠⁠⁠⁠⁠ Iron Elite Club Silber– 9,90 €/Monat Heading Serum Toner Moisturizer Su…" at bounding box center [155, 95] width 97 height 89
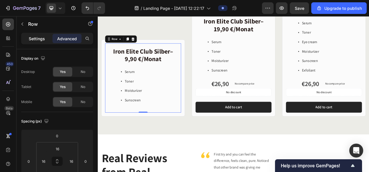
click at [41, 39] on p "Settings" at bounding box center [37, 39] width 16 height 6
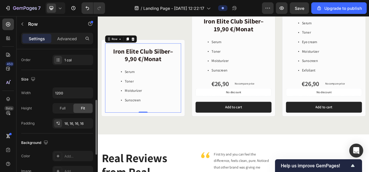
scroll to position [113, 0]
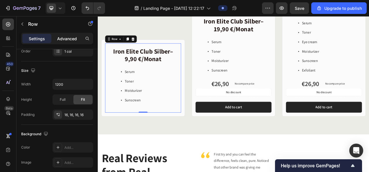
click at [65, 43] on div "Settings Advanced" at bounding box center [57, 39] width 72 height 12
click at [37, 35] on div "Settings" at bounding box center [36, 38] width 29 height 9
click at [24, 26] on icon "button" at bounding box center [22, 24] width 5 height 5
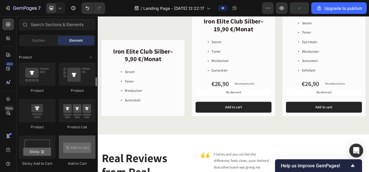
scroll to position [785, 0]
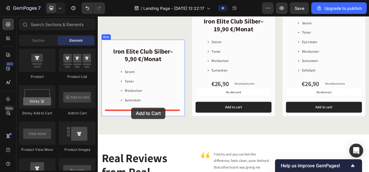
drag, startPoint x: 173, startPoint y: 115, endPoint x: 141, endPoint y: 134, distance: 37.8
click at [203, 47] on div "⁠⁠⁠⁠⁠⁠⁠ Iron Elite Club Silber– 9,90 €/Monat Heading Serum Toner Moisturizer Su…" at bounding box center [155, 95] width 107 height 99
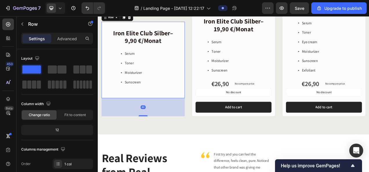
drag, startPoint x: 159, startPoint y: 140, endPoint x: 160, endPoint y: 163, distance: 23.2
click at [160, 163] on div "⁠⁠⁠⁠⁠⁠⁠ Iron Elite Club Silber– 9,90 €/Monat Heading Serum Toner Moisturizer Su…" at bounding box center [272, 10] width 348 height 316
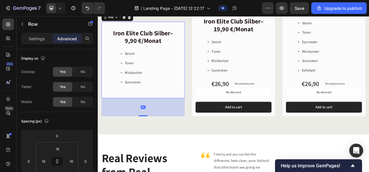
click at [137, 121] on div "80" at bounding box center [155, 132] width 107 height 23
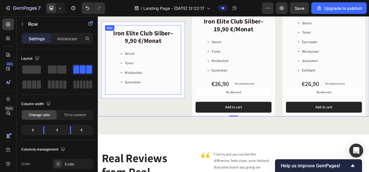
click at [173, 105] on div "⁠⁠⁠⁠⁠⁠⁠ Iron Elite Club Silber– 9,90 €/Monat Heading Serum Toner Moisturizer Su…" at bounding box center [156, 72] width 88 height 80
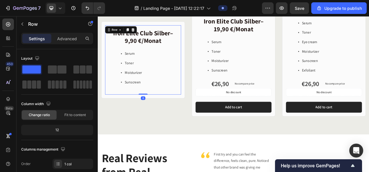
scroll to position [113, 0]
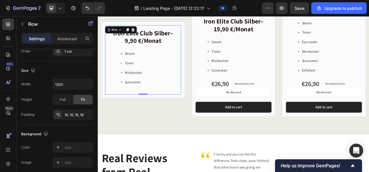
click at [158, 107] on div "⁠⁠⁠⁠⁠⁠⁠ Iron Elite Club Silber– 9,90 €/Monat Heading Serum Toner Moisturizer Su…" at bounding box center [156, 72] width 88 height 80
click at [157, 110] on div "⁠⁠⁠⁠⁠⁠⁠ Iron Elite Club Silber– 9,90 €/Monat Heading Serum Toner Moisturizer Su…" at bounding box center [155, 72] width 97 height 89
click at [157, 109] on div "⁠⁠⁠⁠⁠⁠⁠ Iron Elite Club Silber– 9,90 €/Monat Heading Serum Toner Moisturizer Su…" at bounding box center [155, 72] width 97 height 89
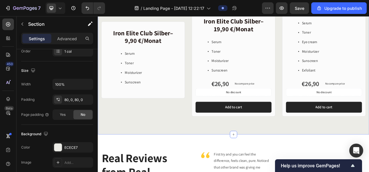
click at [210, 159] on div "⁠⁠⁠⁠⁠⁠⁠ Iron Elite Club Silber– 9,90 €/Monat Heading Serum Toner Moisturizer Su…" at bounding box center [272, 10] width 348 height 316
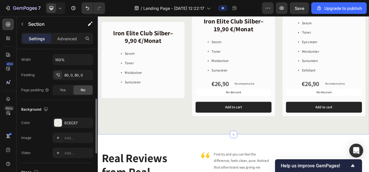
scroll to position [139, 0]
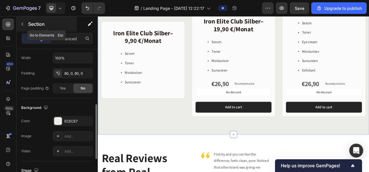
click at [23, 24] on icon "button" at bounding box center [22, 24] width 5 height 5
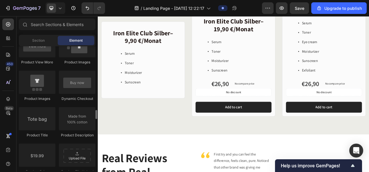
scroll to position [873, 0]
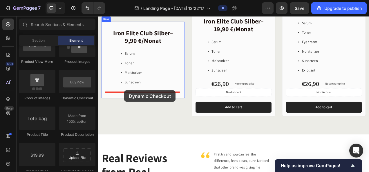
drag, startPoint x: 178, startPoint y: 96, endPoint x: 132, endPoint y: 112, distance: 49.0
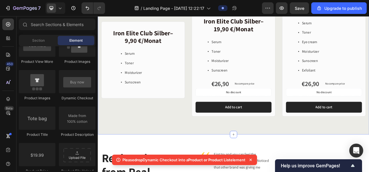
click at [175, 154] on div "⁠⁠⁠⁠⁠⁠⁠ Iron Elite Club Silber– 9,90 €/Monat Heading Serum Toner Moisturizer Su…" at bounding box center [272, 10] width 348 height 316
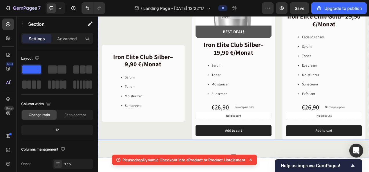
scroll to position [569, 0]
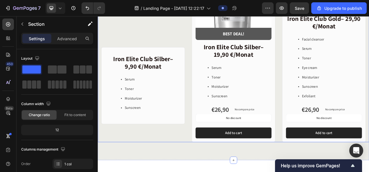
click at [162, 161] on div "⁠⁠⁠⁠⁠⁠⁠ Iron Elite Club Silber– 9,90 €/Monat Heading Serum Toner Moisturizer Su…" at bounding box center [155, 43] width 107 height 270
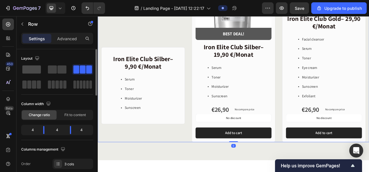
click at [37, 70] on span at bounding box center [31, 69] width 19 height 8
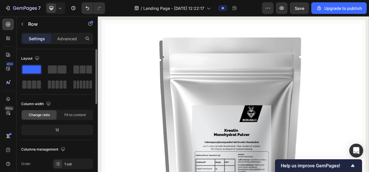
scroll to position [424, 0]
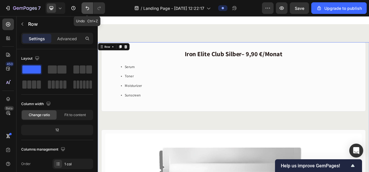
click at [88, 10] on icon "Undo/Redo" at bounding box center [86, 8] width 3 height 4
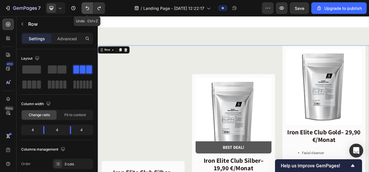
scroll to position [569, 0]
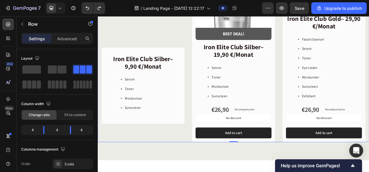
click at [196, 38] on div "⁠⁠⁠⁠⁠⁠⁠ Iron Elite Club Silber– 9,90 €/Monat Heading Serum Toner Moisturizer Su…" at bounding box center [155, 43] width 107 height 270
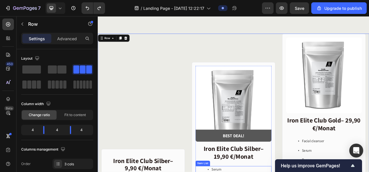
scroll to position [438, 0]
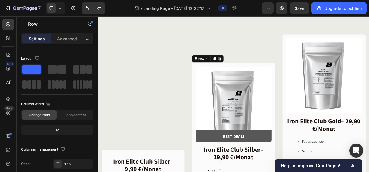
scroll to position [139, 0]
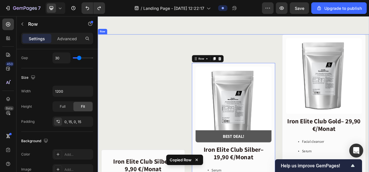
click at [151, 104] on div "⁠⁠⁠⁠⁠⁠⁠ Iron Elite Club Silber– 9,90 €/Monat Heading Serum Toner Moisturizer Su…" at bounding box center [155, 174] width 107 height 270
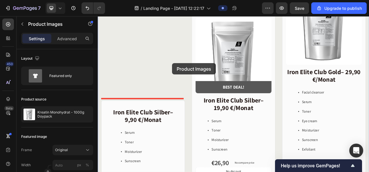
scroll to position [427, 0]
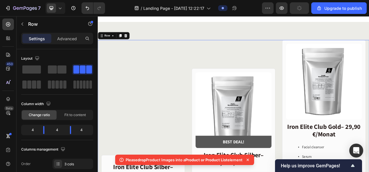
click at [137, 44] on div "Row" at bounding box center [118, 41] width 41 height 9
click at [135, 43] on icon at bounding box center [133, 41] width 5 height 5
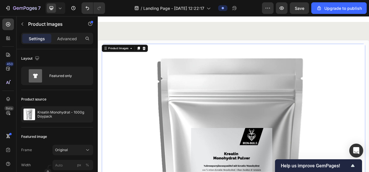
click at [151, 57] on div "Product Images" at bounding box center [132, 57] width 59 height 9
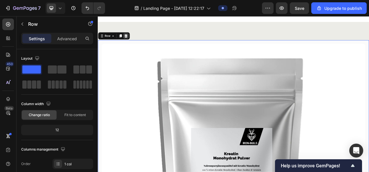
click at [136, 45] on div at bounding box center [133, 41] width 7 height 7
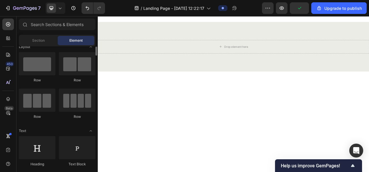
scroll to position [7, 0]
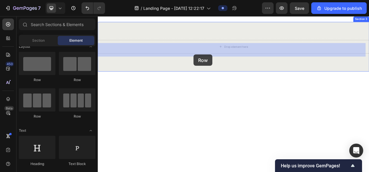
drag, startPoint x: 137, startPoint y: 121, endPoint x: 221, endPoint y: 65, distance: 100.5
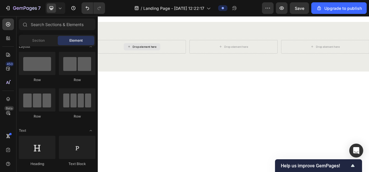
click at [159, 57] on div "Drop element here" at bounding box center [157, 55] width 31 height 5
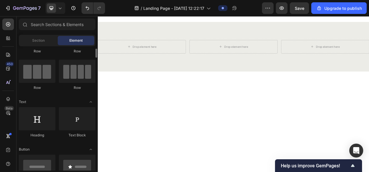
scroll to position [35, 0]
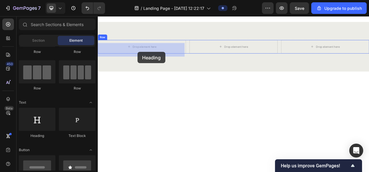
drag, startPoint x: 133, startPoint y: 133, endPoint x: 149, endPoint y: 62, distance: 72.4
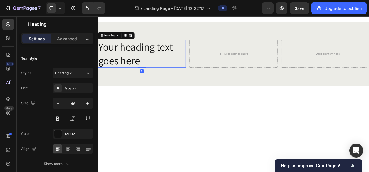
click at [141, 81] on h2 "Your heading text goes here" at bounding box center [154, 65] width 113 height 36
click at [141, 81] on p "Your heading text goes here" at bounding box center [154, 64] width 112 height 35
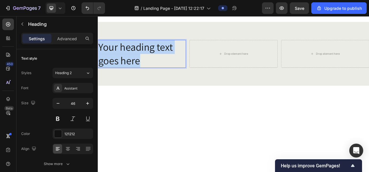
click at [141, 81] on p "Your heading text goes here" at bounding box center [154, 64] width 112 height 35
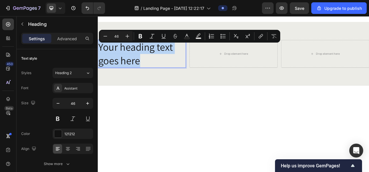
click at [160, 78] on p "Your heading text goes here" at bounding box center [154, 64] width 112 height 35
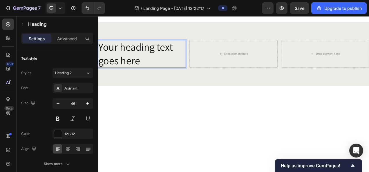
click at [148, 58] on p "Your heading text goes here" at bounding box center [154, 64] width 112 height 35
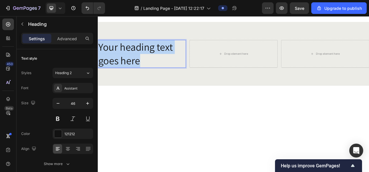
click at [148, 58] on p "Your heading text goes here" at bounding box center [154, 64] width 112 height 35
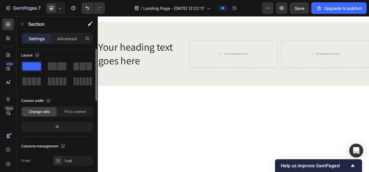
scroll to position [0, 0]
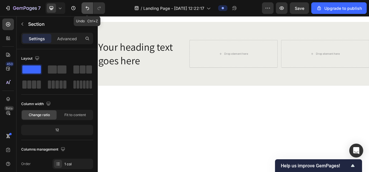
click at [88, 8] on icon "Undo/Redo" at bounding box center [87, 8] width 6 height 6
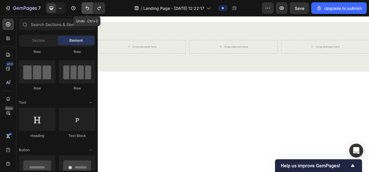
click at [88, 8] on icon "Undo/Redo" at bounding box center [87, 8] width 6 height 6
drag, startPoint x: 98, startPoint y: 10, endPoint x: 22, endPoint y: 27, distance: 78.1
click at [98, 10] on icon "Undo/Redo" at bounding box center [99, 8] width 6 height 6
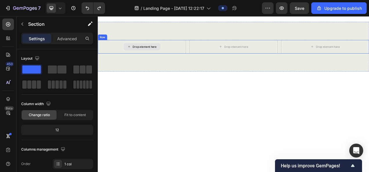
click at [143, 57] on div "Drop element here" at bounding box center [157, 55] width 31 height 5
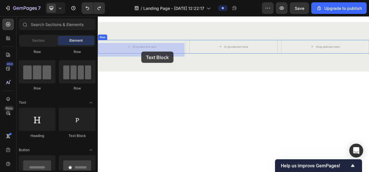
drag, startPoint x: 178, startPoint y: 136, endPoint x: 153, endPoint y: 62, distance: 78.3
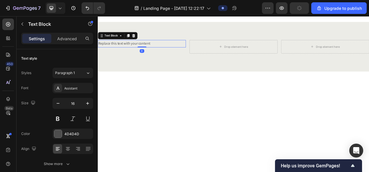
click at [145, 55] on div "Replace this text with your content" at bounding box center [154, 52] width 113 height 10
click at [145, 55] on p "Replace this text with your content" at bounding box center [154, 51] width 112 height 8
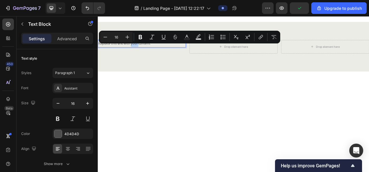
click at [145, 55] on p "Replace this text with your content" at bounding box center [154, 51] width 112 height 8
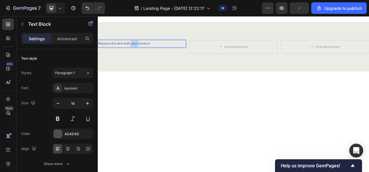
click at [145, 55] on p "Replace this text with your content" at bounding box center [154, 51] width 112 height 8
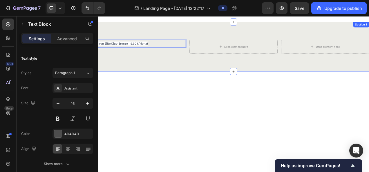
click at [142, 73] on div "Iron Elite Club Bronze – 9,90 €/Monat Text Block 0 Drop element here Drop eleme…" at bounding box center [272, 55] width 348 height 64
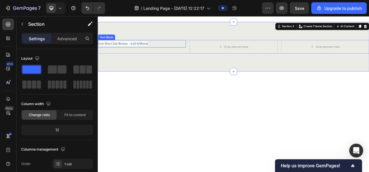
click at [161, 55] on p "Iron Elite Club Bronze – 9,90 €/Monat" at bounding box center [154, 51] width 112 height 8
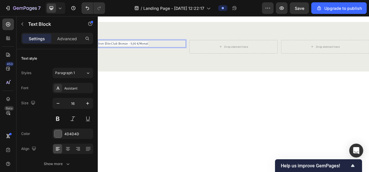
click at [161, 55] on p "Iron Elite Club Bronze – 9,90 €/Monat" at bounding box center [154, 51] width 112 height 8
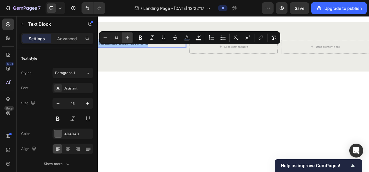
click at [128, 37] on icon "Editor contextual toolbar" at bounding box center [127, 38] width 6 height 6
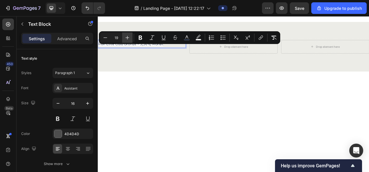
click at [128, 37] on icon "Editor contextual toolbar" at bounding box center [127, 38] width 6 height 6
type input "23"
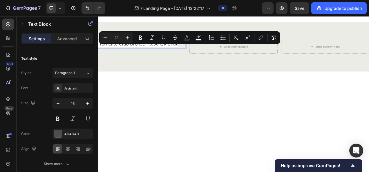
click at [146, 69] on div "Iron Elite Club Bronze – 9,90 €/Monat Text Block 0 Drop element here Drop eleme…" at bounding box center [272, 55] width 348 height 64
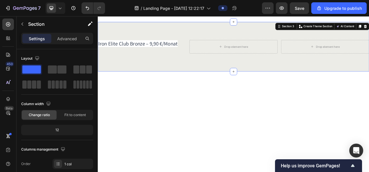
click at [100, 56] on span "Iron Elite Club Bronze – 9,90 €/Monat" at bounding box center [149, 51] width 102 height 9
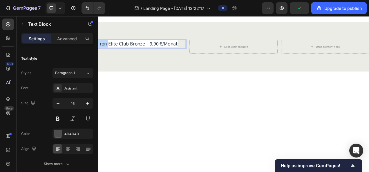
click at [100, 56] on span "Iron Elite Club Bronze – 9,90 €/Monat" at bounding box center [149, 51] width 102 height 9
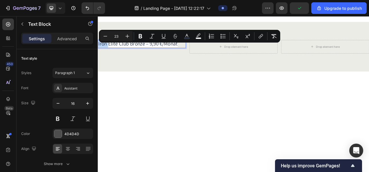
click at [100, 56] on span "Iron Elite Club Bronze – 9,90 €/Monat" at bounding box center [149, 51] width 102 height 9
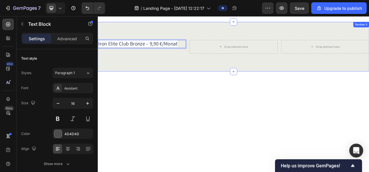
click at [146, 81] on div "Iron Elite Club Bronze – 9,90 €/Monat Text Block 0 Drop element here Drop eleme…" at bounding box center [272, 55] width 348 height 64
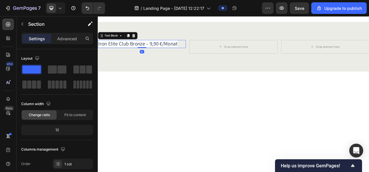
click at [161, 56] on span "Iron Elite Club Bronze – 9,90 €/Monat" at bounding box center [149, 51] width 102 height 9
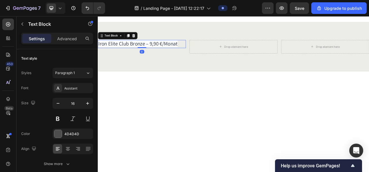
click at [161, 56] on span "Iron Elite Club Bronze – 9,90 €/Monat" at bounding box center [149, 51] width 102 height 9
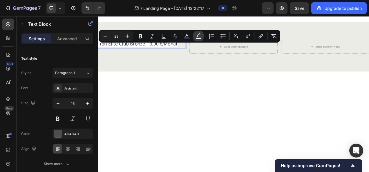
click at [198, 38] on rect "Editor contextual toolbar" at bounding box center [199, 38] width 6 height 1
type input "FFFFFF"
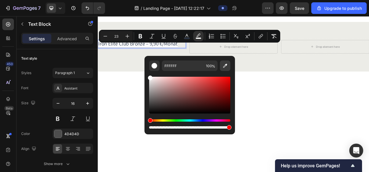
click at [228, 69] on button "Editor contextual toolbar" at bounding box center [225, 66] width 10 height 10
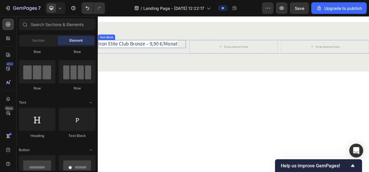
click at [186, 55] on span "Iron Elite Club Bronze – 9,90 €/Monat" at bounding box center [149, 51] width 102 height 9
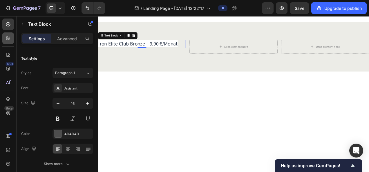
click at [9, 38] on icon at bounding box center [9, 38] width 2 height 2
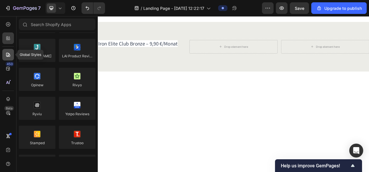
click at [6, 54] on icon at bounding box center [8, 55] width 6 height 6
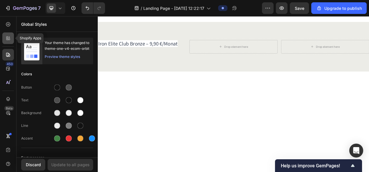
click at [11, 38] on icon at bounding box center [8, 38] width 6 height 6
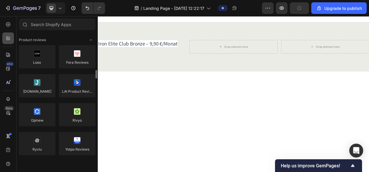
scroll to position [35, 0]
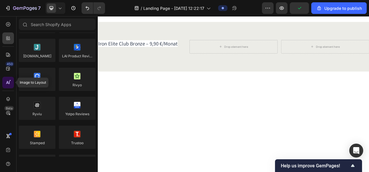
click at [7, 82] on icon at bounding box center [7, 82] width 3 height 3
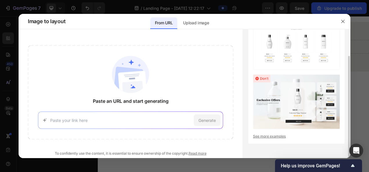
scroll to position [0, 0]
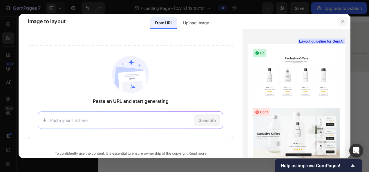
click at [343, 21] on icon "button" at bounding box center [342, 21] width 3 height 3
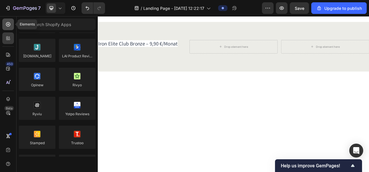
click at [10, 26] on icon at bounding box center [8, 24] width 6 height 6
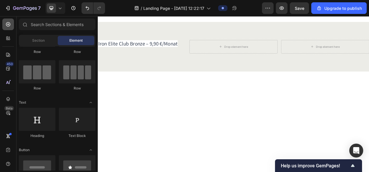
click at [9, 25] on icon at bounding box center [8, 24] width 6 height 6
click at [35, 40] on span "Section" at bounding box center [38, 40] width 12 height 5
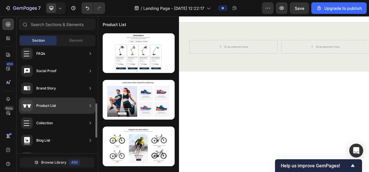
scroll to position [180, 0]
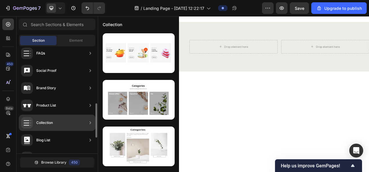
click at [64, 121] on div "Collection" at bounding box center [57, 123] width 77 height 16
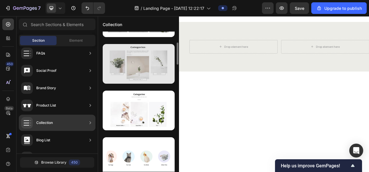
scroll to position [79, 0]
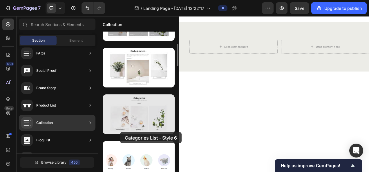
drag, startPoint x: 121, startPoint y: 121, endPoint x: 120, endPoint y: 132, distance: 11.6
click at [120, 132] on div at bounding box center [139, 114] width 72 height 40
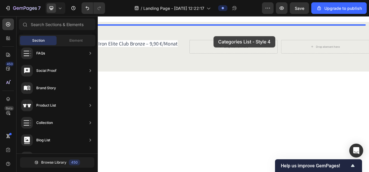
drag, startPoint x: 219, startPoint y: 84, endPoint x: 246, endPoint y: 42, distance: 50.3
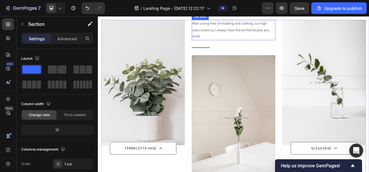
scroll to position [405, 0]
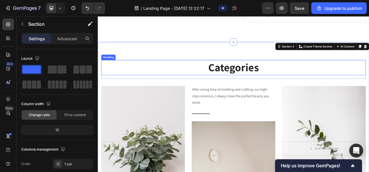
click at [265, 84] on p "Categories" at bounding box center [272, 82] width 338 height 18
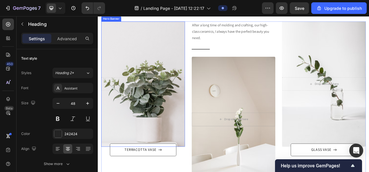
scroll to position [496, 0]
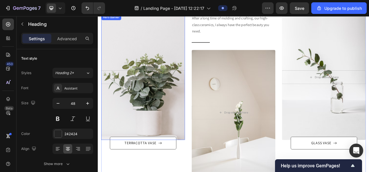
click at [165, 112] on div "Overlay" at bounding box center [155, 94] width 107 height 161
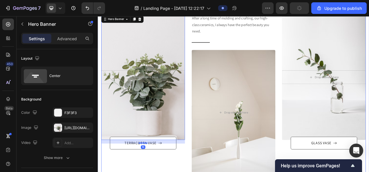
click at [151, 172] on div "After a long time of molding and crafting, our high-class ceramics, I always ha…" at bounding box center [155, 123] width 107 height 218
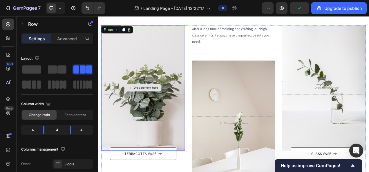
scroll to position [458, 0]
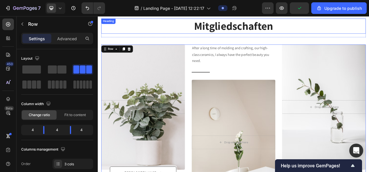
click at [174, 36] on p "Mitgliedschaften" at bounding box center [272, 29] width 338 height 18
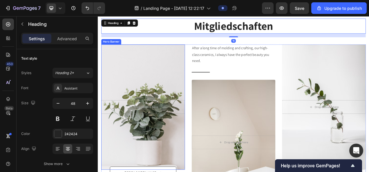
click at [167, 107] on div "Overlay" at bounding box center [155, 132] width 107 height 161
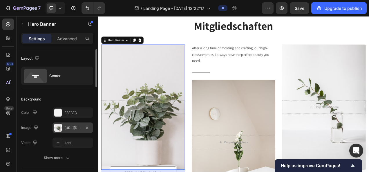
click at [68, 128] on div "https://ucarecdn.com/dcca6014-7e28-44e3-932b-c0267da03b9f/-/format/auto/-/previ…" at bounding box center [72, 127] width 17 height 5
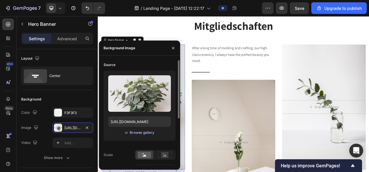
click at [141, 133] on div "Browse gallery" at bounding box center [142, 132] width 25 height 5
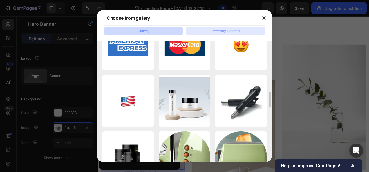
scroll to position [471, 0]
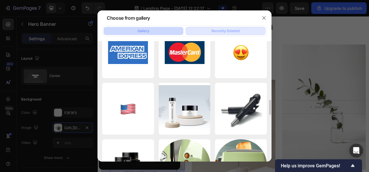
click at [233, 29] on div "Recently Deleted" at bounding box center [225, 30] width 28 height 5
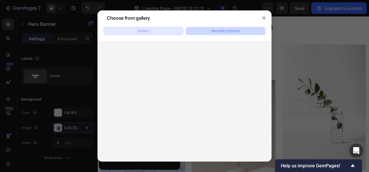
click at [153, 29] on button "Gallery" at bounding box center [143, 31] width 80 height 8
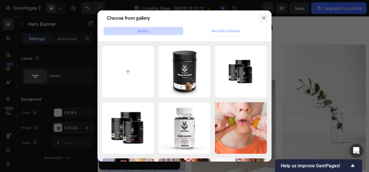
click at [264, 16] on icon "button" at bounding box center [263, 18] width 5 height 5
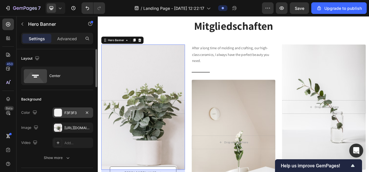
click at [76, 110] on div "F3F3F3" at bounding box center [72, 112] width 17 height 5
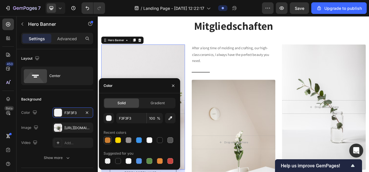
click at [108, 138] on div at bounding box center [108, 140] width 6 height 6
type input "CD7F32"
click at [227, 75] on p "After a long time of molding and crafting, our high-class ceramics, I always ha…" at bounding box center [271, 65] width 106 height 25
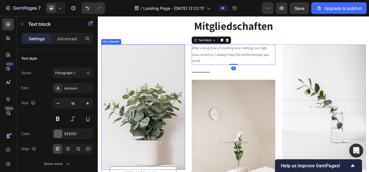
click at [141, 93] on div "Overlay" at bounding box center [155, 132] width 107 height 161
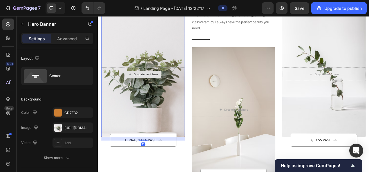
scroll to position [504, 0]
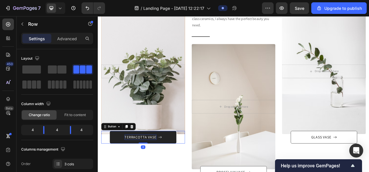
click at [161, 171] on div "TERRACOTTA VASE" at bounding box center [152, 171] width 41 height 7
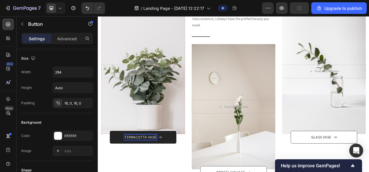
click at [161, 171] on div "TERRACOTTA VASE" at bounding box center [152, 171] width 41 height 7
click at [161, 171] on p "TERRACOTTA VASE" at bounding box center [152, 171] width 41 height 7
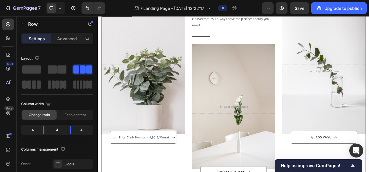
scroll to position [526, 0]
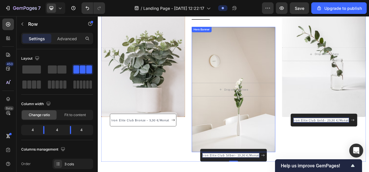
scroll to position [465, 0]
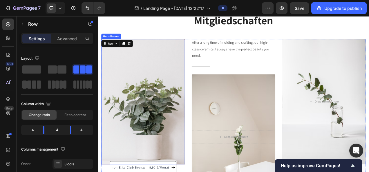
click at [179, 64] on div "Overlay" at bounding box center [155, 125] width 107 height 161
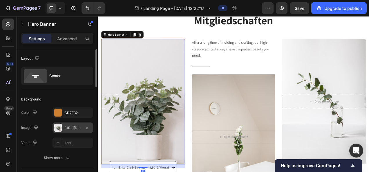
click at [66, 130] on div "https://ucarecdn.com/dcca6014-7e28-44e3-932b-c0267da03b9f/-/format/auto/-/previ…" at bounding box center [72, 127] width 17 height 5
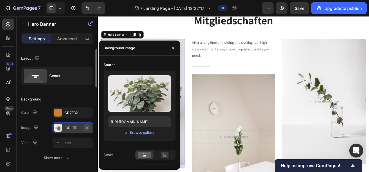
click at [88, 127] on icon "button" at bounding box center [87, 127] width 5 height 5
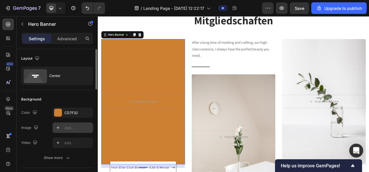
click at [179, 94] on div "Overlay" at bounding box center [155, 125] width 107 height 161
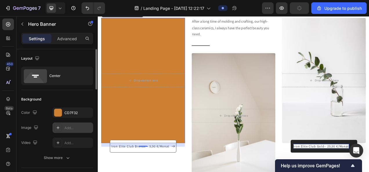
scroll to position [493, 0]
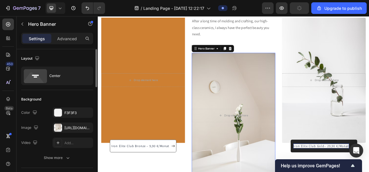
click at [286, 70] on div "Overlay" at bounding box center [271, 143] width 107 height 161
click at [80, 126] on div "https://ucarecdn.com/39d30d44-27ce-4007-ab78-b1ec6962c9eb/-/format/auto/-/previ…" at bounding box center [72, 127] width 17 height 5
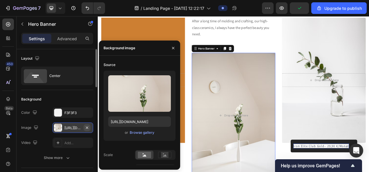
click at [87, 127] on icon "button" at bounding box center [87, 127] width 2 height 2
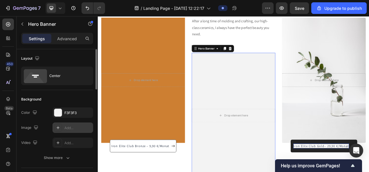
click at [246, 97] on div "Overlay" at bounding box center [271, 143] width 107 height 161
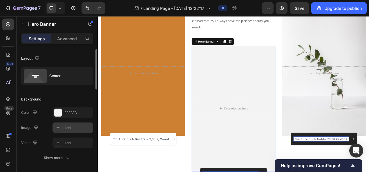
scroll to position [502, 0]
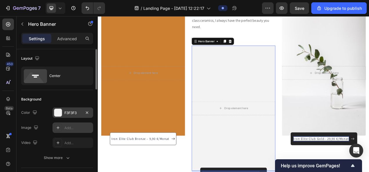
click at [58, 113] on div at bounding box center [58, 113] width 8 height 8
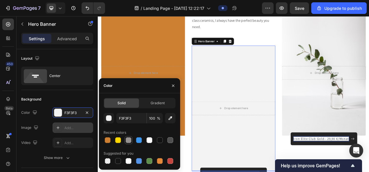
click at [131, 141] on div at bounding box center [128, 140] width 7 height 7
type input "969191"
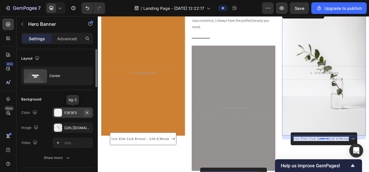
click at [88, 113] on icon "button" at bounding box center [87, 112] width 5 height 5
click at [72, 112] on div "Add..." at bounding box center [77, 112] width 27 height 5
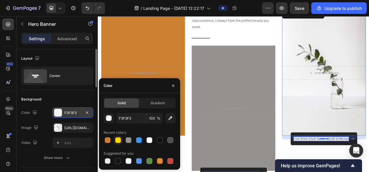
click at [119, 141] on div at bounding box center [118, 140] width 6 height 6
type input "FFD700"
click at [88, 128] on icon "button" at bounding box center [87, 127] width 5 height 5
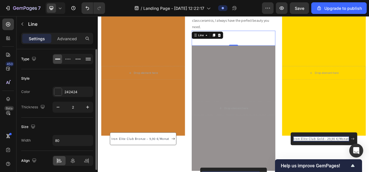
click at [301, 37] on div "Title Line 0" at bounding box center [271, 44] width 107 height 19
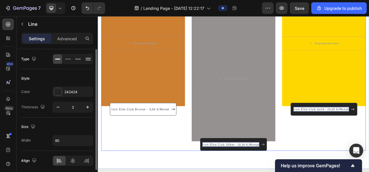
scroll to position [551, 0]
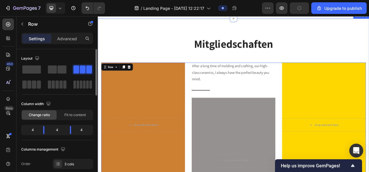
scroll to position [435, 0]
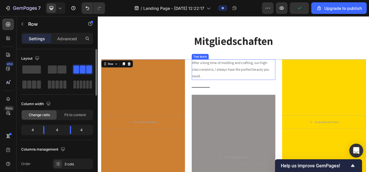
click at [270, 84] on p "After a long time of molding and crafting, our high-class ceramics, I always ha…" at bounding box center [271, 84] width 106 height 25
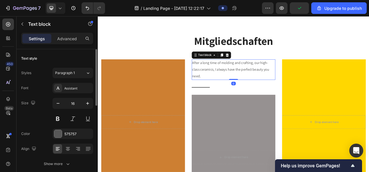
click at [270, 84] on p "After a long time of molding and crafting, our high-class ceramics, I always ha…" at bounding box center [271, 84] width 106 height 25
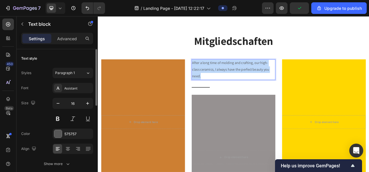
click at [270, 84] on p "After a long time of molding and crafting, our high-class ceramics, I always ha…" at bounding box center [271, 84] width 106 height 25
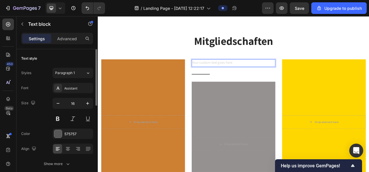
click at [282, 81] on div "Rich Text Editor. Editing area: main" at bounding box center [271, 77] width 107 height 10
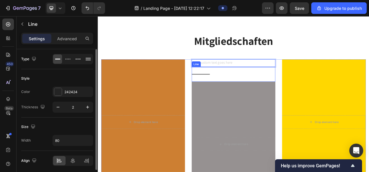
click at [290, 92] on div "Title Line" at bounding box center [271, 90] width 107 height 19
click at [291, 77] on div "Rich Text Editor. Editing area: main" at bounding box center [271, 77] width 107 height 10
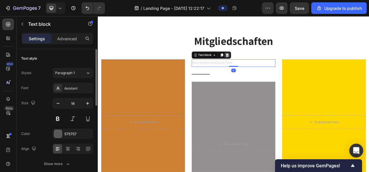
click at [263, 68] on icon at bounding box center [263, 66] width 5 height 5
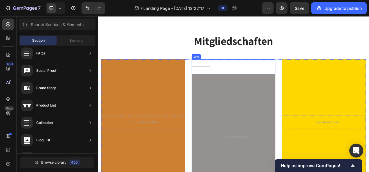
click at [236, 84] on div "Title Line" at bounding box center [271, 81] width 107 height 19
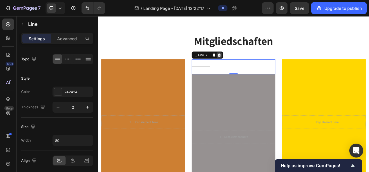
click at [254, 68] on icon at bounding box center [253, 66] width 5 height 5
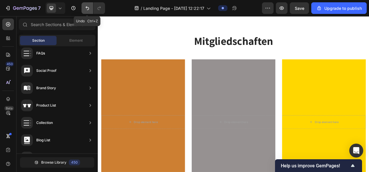
click at [85, 8] on icon "Undo/Redo" at bounding box center [87, 8] width 6 height 6
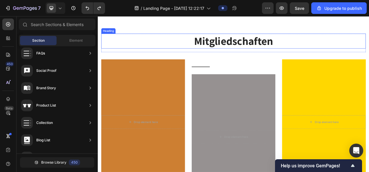
click at [368, 54] on p "Mitgliedschaften" at bounding box center [272, 48] width 338 height 18
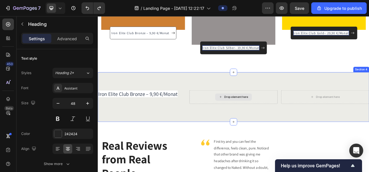
scroll to position [634, 0]
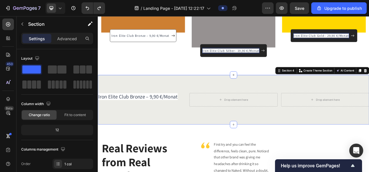
click at [258, 96] on div "Iron Elite Club Bronze – 9,90 €/Monat Text Block Drop element here Drop element…" at bounding box center [272, 124] width 348 height 64
drag, startPoint x: 436, startPoint y: 85, endPoint x: 273, endPoint y: 109, distance: 165.1
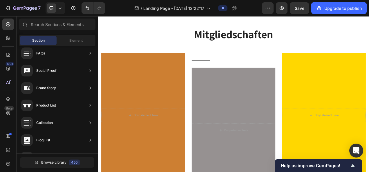
scroll to position [454, 0]
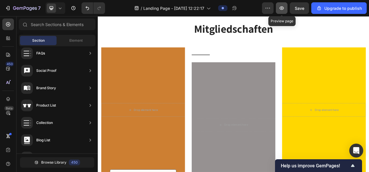
click at [283, 9] on icon "button" at bounding box center [281, 8] width 6 height 6
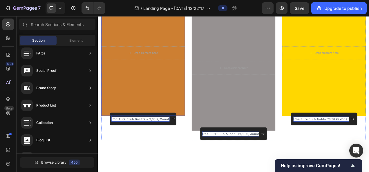
scroll to position [530, 0]
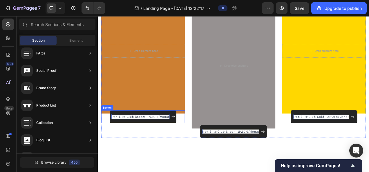
click at [181, 144] on span "Iron Elite Club Bronze – 9,90 €/Monat" at bounding box center [152, 145] width 74 height 5
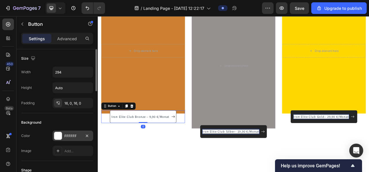
click at [60, 135] on div at bounding box center [58, 136] width 8 height 8
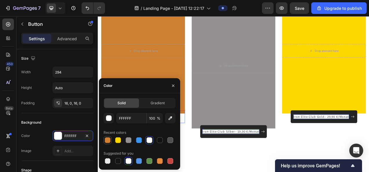
click at [109, 141] on div at bounding box center [108, 140] width 6 height 6
type input "CD7F32"
click at [236, 172] on div "Mitgliedschaften Heading Row After a long time of molding and crafting, our hig…" at bounding box center [272, 60] width 348 height 272
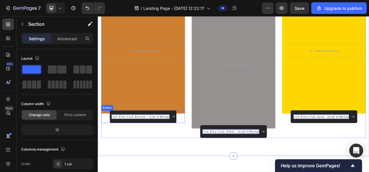
click at [179, 143] on span "Iron Elite Club Bronze – 9,90 €/Monat" at bounding box center [152, 145] width 74 height 5
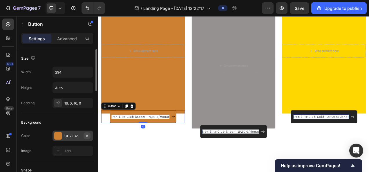
click at [88, 135] on icon "button" at bounding box center [87, 136] width 5 height 5
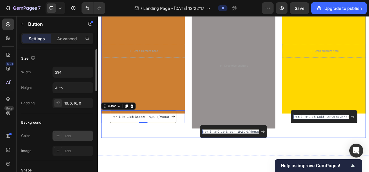
click at [134, 163] on div "After a long time of molding and crafting, our high-class ceramics, I always ha…" at bounding box center [155, 76] width 107 height 192
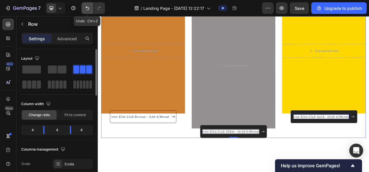
click at [86, 9] on icon "Undo/Redo" at bounding box center [87, 8] width 6 height 6
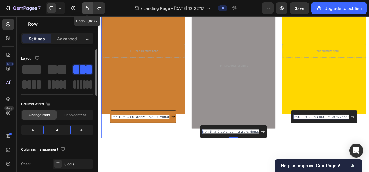
click at [86, 9] on icon "Undo/Redo" at bounding box center [87, 8] width 6 height 6
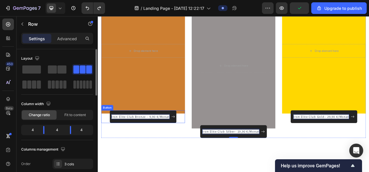
click at [159, 148] on p "Iron Elite Club Bronze – 9,90 €/Monat" at bounding box center [152, 145] width 74 height 7
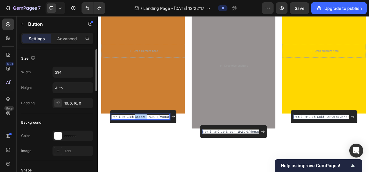
click at [152, 145] on span "Iron Elite Club Bronze – 9,90 €/Monat" at bounding box center [152, 145] width 74 height 5
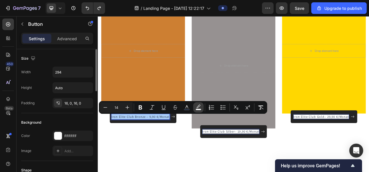
click at [198, 110] on rect "Editor contextual toolbar" at bounding box center [199, 109] width 6 height 1
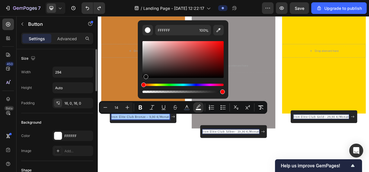
click at [145, 76] on div "Editor contextual toolbar" at bounding box center [182, 59] width 81 height 37
type input "0F0E0E"
click at [162, 164] on div "After a long time of molding and crafting, our high-class ceramics, I always ha…" at bounding box center [155, 76] width 107 height 192
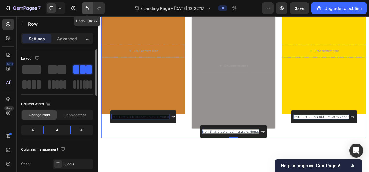
click at [86, 8] on icon "Undo/Redo" at bounding box center [87, 8] width 6 height 6
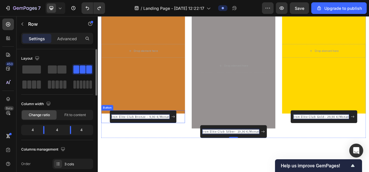
click at [161, 145] on span "Iron Elite Club Bronze – 9,90 €/Monat" at bounding box center [152, 145] width 74 height 5
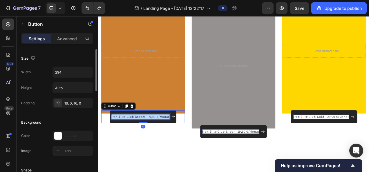
click at [161, 145] on span "Iron Elite Club Bronze – 9,90 €/Monat" at bounding box center [152, 145] width 74 height 5
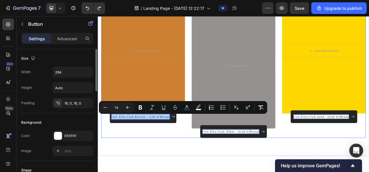
click at [180, 166] on div "After a long time of molding and crafting, our high-class ceramics, I always ha…" at bounding box center [155, 76] width 107 height 192
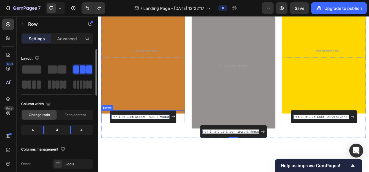
click at [179, 145] on span "Iron Elite Club Bronze – 9,90 €/Monat" at bounding box center [152, 145] width 74 height 5
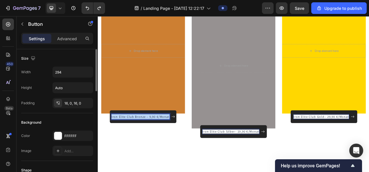
click at [179, 145] on span "Iron Elite Club Bronze – 9,90 €/Monat" at bounding box center [152, 145] width 74 height 5
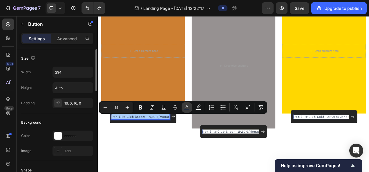
click at [188, 108] on icon "Editor contextual toolbar" at bounding box center [187, 108] width 6 height 6
type input "232E41"
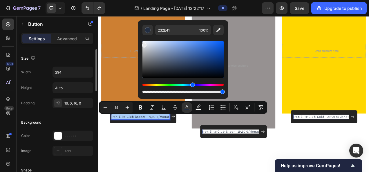
click at [143, 43] on div "Editor contextual toolbar" at bounding box center [182, 59] width 81 height 37
type input "EDEEEF"
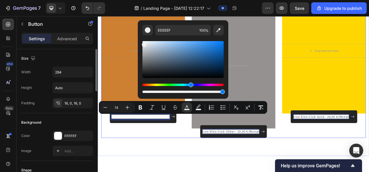
click at [174, 171] on div "After a long time of molding and crafting, our high-class ceramics, I always ha…" at bounding box center [155, 76] width 107 height 192
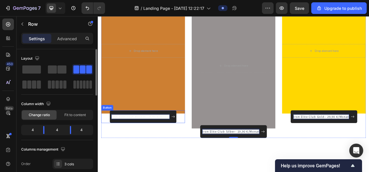
click at [179, 147] on span "Iron Elite Club Bronze – 9,90 €/Monat" at bounding box center [152, 145] width 74 height 5
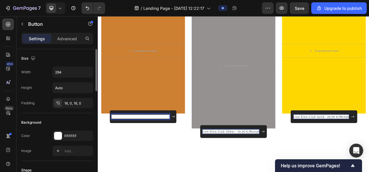
click at [179, 147] on span "Iron Elite Club Bronze – 9,90 €/Monat" at bounding box center [152, 145] width 74 height 5
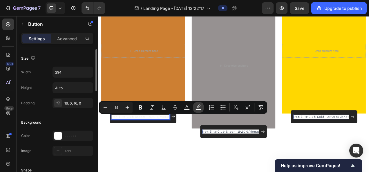
click at [199, 107] on icon "Editor contextual toolbar" at bounding box center [198, 108] width 6 height 6
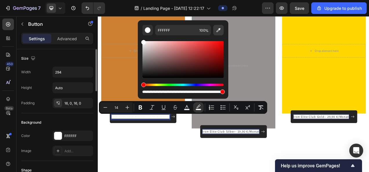
click at [214, 31] on button "Editor contextual toolbar" at bounding box center [218, 30] width 10 height 10
type input "919191"
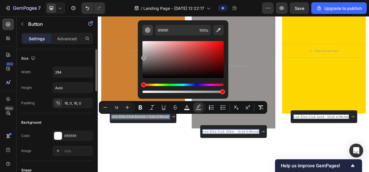
click at [148, 27] on button "Editor contextual toolbar" at bounding box center [147, 30] width 10 height 10
click at [89, 135] on icon "button" at bounding box center [87, 136] width 5 height 5
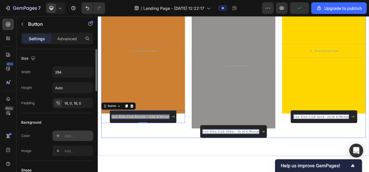
click at [175, 158] on div "After a long time of molding and crafting, our high-class ceramics, I always ha…" at bounding box center [155, 76] width 107 height 192
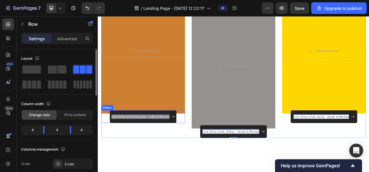
click at [181, 144] on span "Iron Elite Club Bronze – 9,90 €/Monat" at bounding box center [152, 145] width 74 height 5
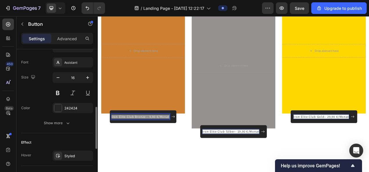
scroll to position [249, 0]
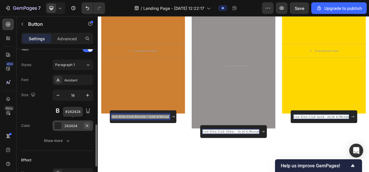
click at [88, 126] on icon "button" at bounding box center [87, 125] width 5 height 5
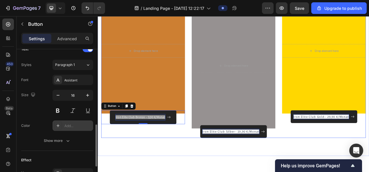
click at [161, 160] on div "After a long time of molding and crafting, our high-class ceramics, I always ha…" at bounding box center [155, 76] width 107 height 192
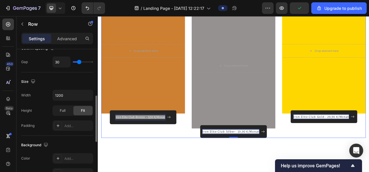
scroll to position [139, 0]
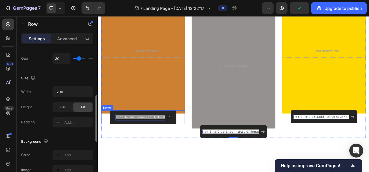
click at [146, 147] on span "Iron Elite Club Bronze – 9,90 €/Monat" at bounding box center [152, 145] width 64 height 5
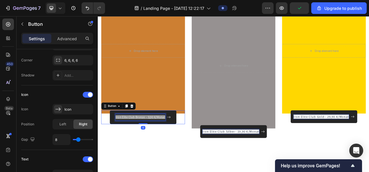
scroll to position [0, 0]
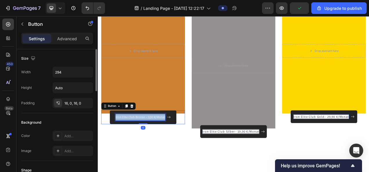
click at [146, 147] on span "Iron Elite Club Bronze – 9,90 €/Monat" at bounding box center [152, 145] width 64 height 5
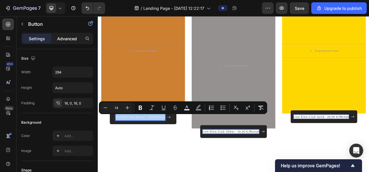
click at [66, 42] on div "Advanced" at bounding box center [66, 38] width 29 height 9
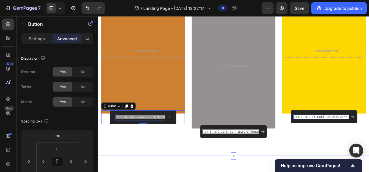
click at [174, 172] on div "Mitgliedschaften Heading Row After a long time of molding and crafting, our hig…" at bounding box center [272, 60] width 348 height 272
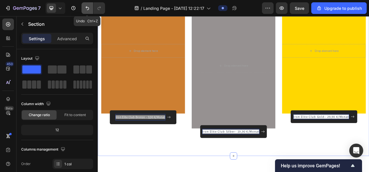
click at [88, 8] on icon "Undo/Redo" at bounding box center [87, 8] width 6 height 6
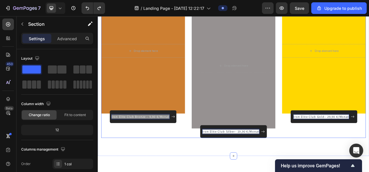
click at [193, 169] on div "After a long time of molding and crafting, our high-class ceramics, I always ha…" at bounding box center [155, 76] width 107 height 192
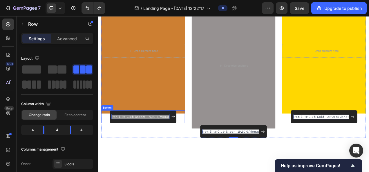
click at [187, 144] on span "Iron Elite Club Bronze – 9,90 €/Monat" at bounding box center [152, 145] width 74 height 5
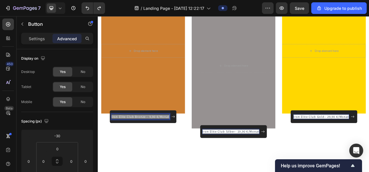
click at [187, 144] on span "Iron Elite Club Bronze – 9,90 €/Monat" at bounding box center [152, 145] width 74 height 5
click at [170, 142] on p "Iron Elite Club Bronze – 9,90 €/Monat" at bounding box center [152, 145] width 74 height 7
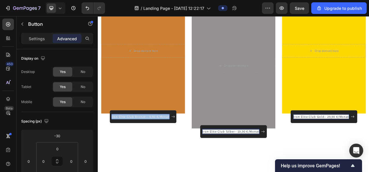
click at [170, 142] on p "Iron Elite Club Bronze – 9,90 €/Monat" at bounding box center [152, 145] width 74 height 7
drag, startPoint x: 170, startPoint y: 142, endPoint x: 162, endPoint y: 146, distance: 8.7
click at [162, 146] on span "Iron Elite Club Bronze – 9,90 €/Monat" at bounding box center [152, 145] width 74 height 5
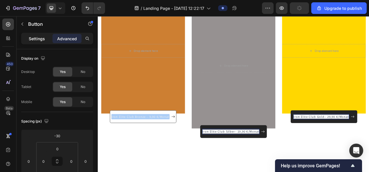
click at [39, 36] on p "Settings" at bounding box center [37, 39] width 16 height 6
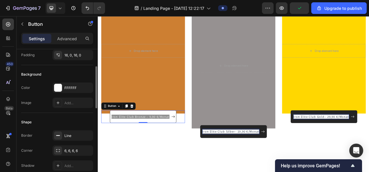
scroll to position [52, 0]
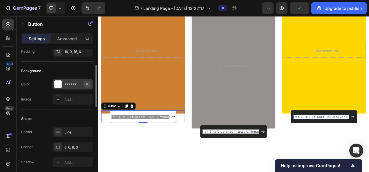
click at [85, 83] on icon "button" at bounding box center [87, 84] width 5 height 5
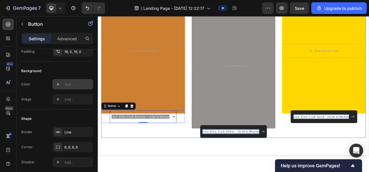
click at [173, 167] on div "After a long time of molding and crafting, our high-class ceramics, I always ha…" at bounding box center [155, 76] width 107 height 192
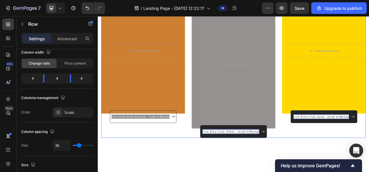
scroll to position [0, 0]
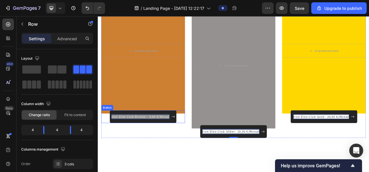
click at [180, 143] on span "Iron Elite Club Bronze – 9,90 €/Monat" at bounding box center [152, 145] width 74 height 5
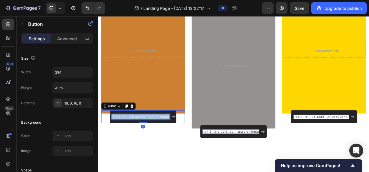
click at [180, 143] on span "Iron Elite Club Bronze – 9,90 €/Monat" at bounding box center [152, 145] width 74 height 5
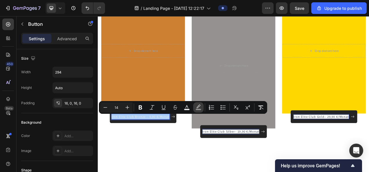
click at [200, 108] on icon "Editor contextual toolbar" at bounding box center [198, 108] width 6 height 6
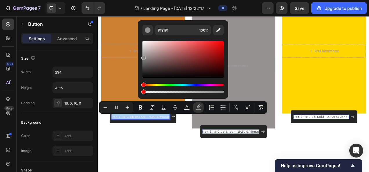
drag, startPoint x: 152, startPoint y: 92, endPoint x: 140, endPoint y: 92, distance: 11.3
click at [140, 92] on div "919191 100 %" at bounding box center [183, 57] width 90 height 74
type input "0"
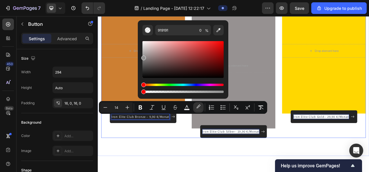
click at [218, 165] on div "Iron Elite Club Silber– 19,90 €/Monat Button" at bounding box center [271, 164] width 107 height 16
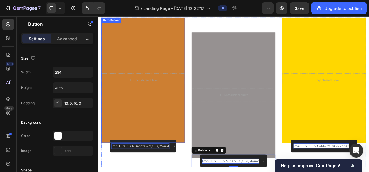
scroll to position [486, 0]
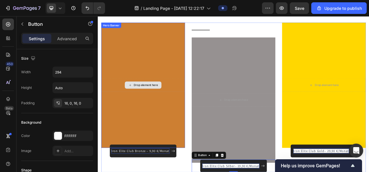
click at [153, 106] on div "Drop element here" at bounding box center [159, 104] width 31 height 5
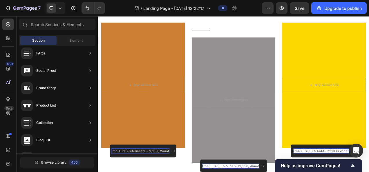
click at [77, 34] on div "Sections(18) Elements(83) Section Element Hero Section Product Detail Brands Tr…" at bounding box center [57, 95] width 81 height 153
click at [75, 39] on span "Element" at bounding box center [75, 40] width 13 height 5
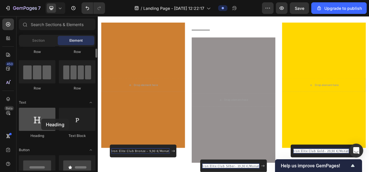
click at [41, 119] on div at bounding box center [37, 119] width 37 height 23
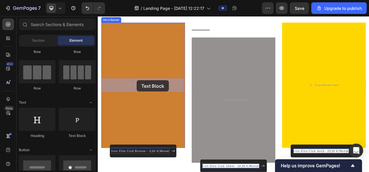
drag, startPoint x: 176, startPoint y: 142, endPoint x: 147, endPoint y: 99, distance: 52.2
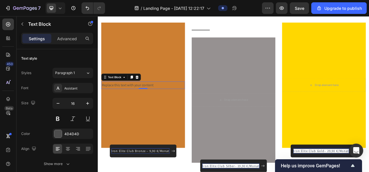
click at [156, 102] on div "Replace this text with your content" at bounding box center [155, 105] width 107 height 10
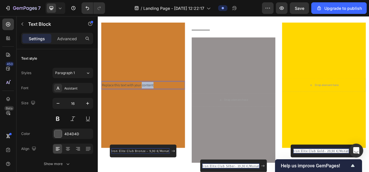
click at [156, 102] on p "Replace this text with your content" at bounding box center [156, 105] width 106 height 8
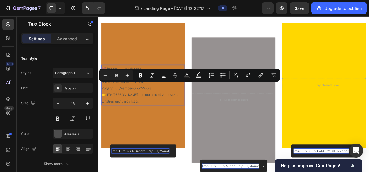
scroll to position [465, 0]
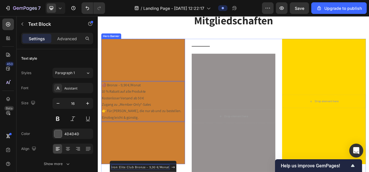
click at [167, 69] on div "Overlay" at bounding box center [155, 125] width 107 height 161
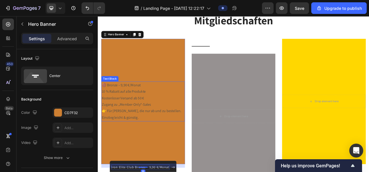
click at [107, 104] on p "🟤 Bronze – 9,90 €/Monat" at bounding box center [156, 105] width 106 height 8
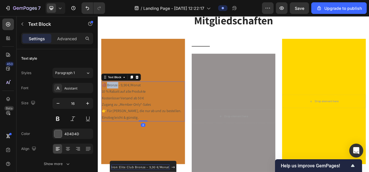
click at [111, 104] on p "🟤 Bronze – 9,90 €/Monat" at bounding box center [156, 105] width 106 height 8
click at [134, 126] on p "Zugang zu „Member-Only“-Sales" at bounding box center [156, 129] width 106 height 8
click at [140, 145] on p "👉 Für Kunden, die nur ab und zu bestellen. Einstieg leicht & günstig." at bounding box center [156, 142] width 106 height 17
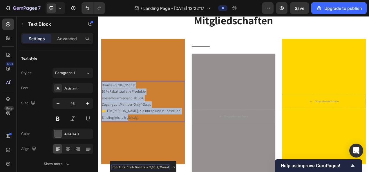
drag, startPoint x: 140, startPoint y: 144, endPoint x: 102, endPoint y: 104, distance: 55.4
click at [102, 104] on div "Bronze – 9,90 €/Monat 10 % Rabatt auf alle Produkte Kostenloser Versand ab 50 €…" at bounding box center [155, 125] width 107 height 51
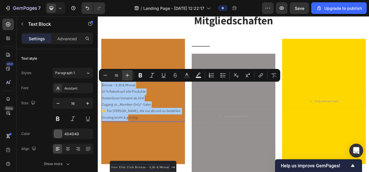
click at [131, 77] on button "Plus" at bounding box center [127, 75] width 10 height 10
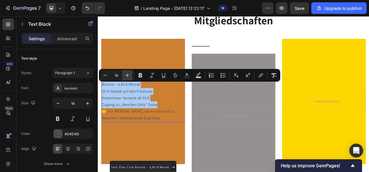
click at [131, 77] on button "Plus" at bounding box center [127, 75] width 10 height 10
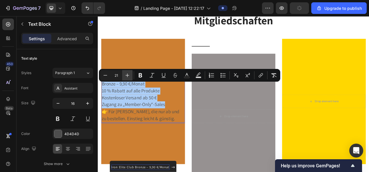
click at [131, 77] on button "Plus" at bounding box center [127, 75] width 10 height 10
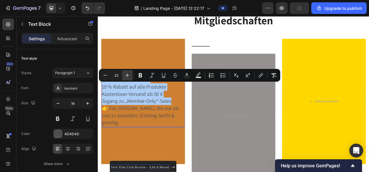
click at [131, 77] on button "Plus" at bounding box center [127, 75] width 10 height 10
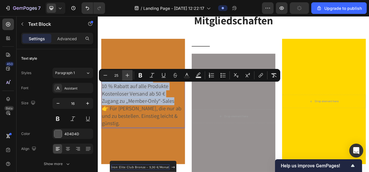
type input "26"
click at [217, 35] on div "Mitgliedschaften Heading Row After a long time of molding and crafting, our hig…" at bounding box center [271, 124] width 339 height 225
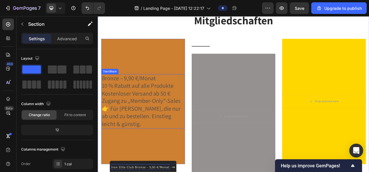
scroll to position [485, 0]
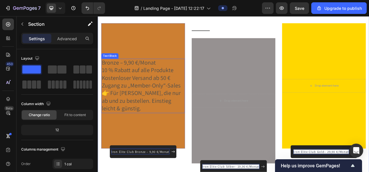
click at [114, 116] on span "👉 Für Kunden, die nur ab und zu bestellen. Einstieg leicht & günstig." at bounding box center [153, 125] width 101 height 30
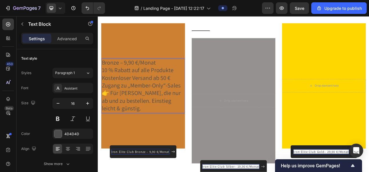
click at [114, 116] on span "👉 Für Kunden, die nur ab und zu bestellen. Einstieg leicht & günstig." at bounding box center [153, 125] width 101 height 30
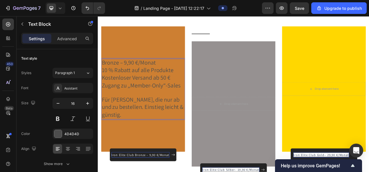
click at [134, 134] on span "Für Kunden, die nur ab und zu bestellen. Einstieg leicht & günstig." at bounding box center [155, 133] width 105 height 30
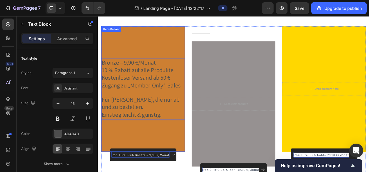
click at [179, 164] on div "Overlay" at bounding box center [155, 109] width 107 height 161
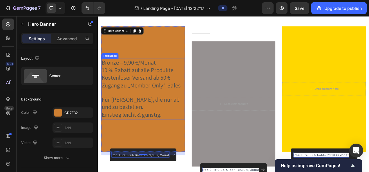
click at [180, 79] on p "Bronze – 9,90 €/Monat" at bounding box center [156, 76] width 106 height 10
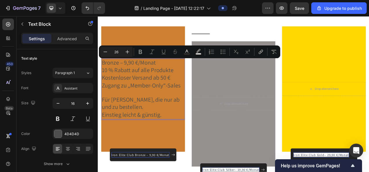
click at [180, 78] on p "Bronze – 9,90 €/Monat" at bounding box center [156, 76] width 106 height 10
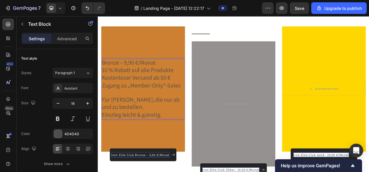
click at [180, 78] on p "Bronze – 9,90 €/Monat" at bounding box center [156, 76] width 106 height 10
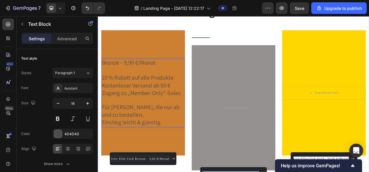
click at [254, 30] on div "Mitgliedschaften Heading Row After a long time of molding and crafting, our hig…" at bounding box center [271, 113] width 339 height 225
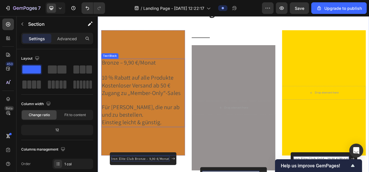
click at [167, 128] on span "Für Kunden, die nur ab und zu bestellen." at bounding box center [153, 138] width 100 height 20
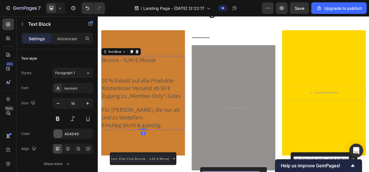
click at [167, 128] on p "Rich Text Editor. Editing area: main" at bounding box center [156, 128] width 106 height 8
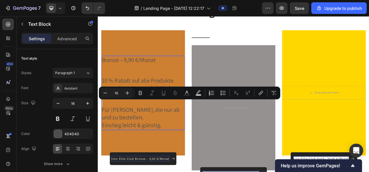
click at [167, 128] on p "Rich Text Editor. Editing area: main" at bounding box center [156, 128] width 106 height 8
type input "26"
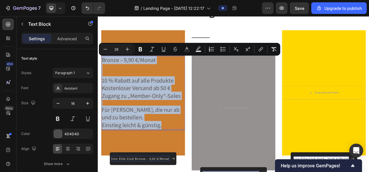
drag, startPoint x: 185, startPoint y: 154, endPoint x: 102, endPoint y: 73, distance: 115.4
click at [102, 73] on div "Bronze – 9,90 €/Monat 10 % Rabatt auf alle Produkte Kostenloser Versand ab 50 €…" at bounding box center [155, 114] width 107 height 95
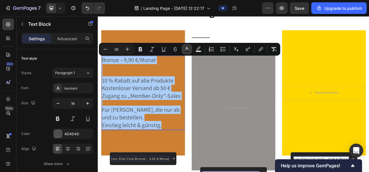
click at [187, 51] on rect "Editor contextual toolbar" at bounding box center [187, 51] width 6 height 1
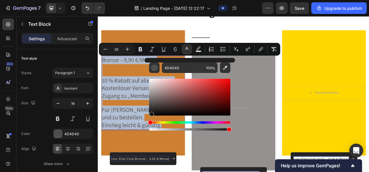
drag, startPoint x: 151, startPoint y: 105, endPoint x: 151, endPoint y: 113, distance: 8.1
click at [151, 113] on div "Editor contextual toolbar" at bounding box center [151, 114] width 5 height 5
type input "111111"
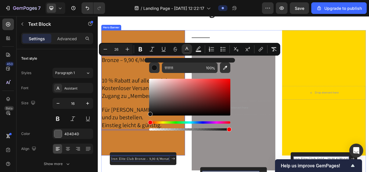
click at [150, 167] on div "Overlay" at bounding box center [155, 114] width 107 height 161
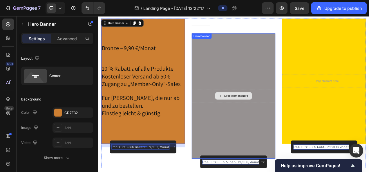
scroll to position [490, 0]
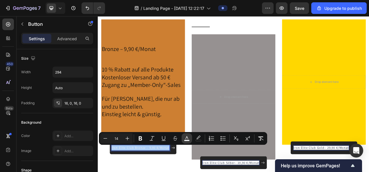
click at [186, 140] on rect "Editor contextual toolbar" at bounding box center [187, 140] width 6 height 1
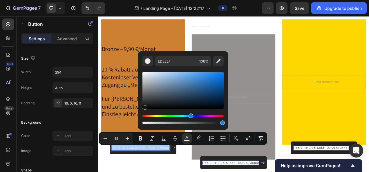
click at [144, 106] on div "Editor contextual toolbar" at bounding box center [182, 90] width 81 height 37
type input "111111"
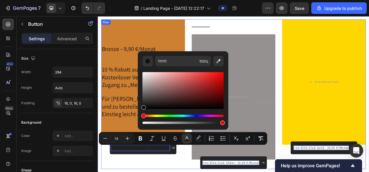
click at [156, 172] on div "After a long time of molding and crafting, our high-class ceramics, I always ha…" at bounding box center [155, 116] width 107 height 192
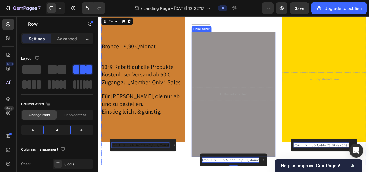
scroll to position [520, 0]
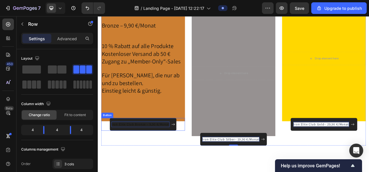
click at [181, 153] on span "Iron Elite Club Bronze – 9,90 €/Monat" at bounding box center [152, 154] width 74 height 5
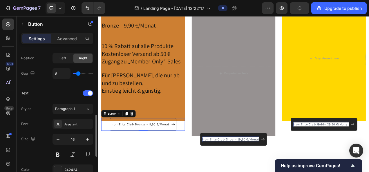
scroll to position [204, 0]
click at [88, 91] on span at bounding box center [90, 93] width 5 height 5
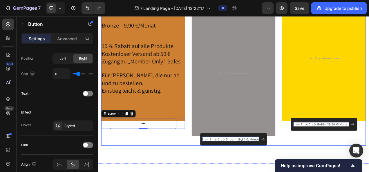
click at [187, 172] on div "After a long time of molding and crafting, our high-class ceramics, I always ha…" at bounding box center [155, 86] width 107 height 192
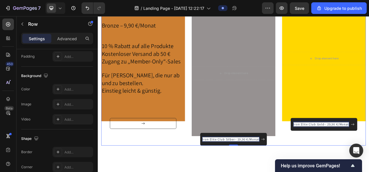
scroll to position [0, 0]
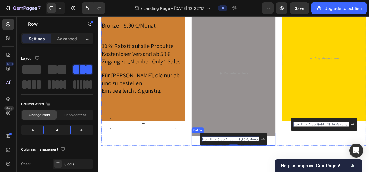
click at [274, 172] on span "Iron Elite Club Silber– 19,90 €/Monat" at bounding box center [268, 174] width 73 height 5
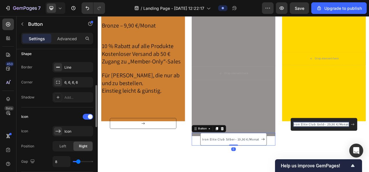
scroll to position [117, 0]
click at [88, 118] on div "Icon" at bounding box center [57, 116] width 72 height 9
click at [88, 118] on div at bounding box center [88, 116] width 10 height 6
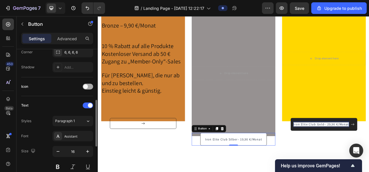
scroll to position [148, 0]
click at [87, 83] on span at bounding box center [85, 85] width 5 height 5
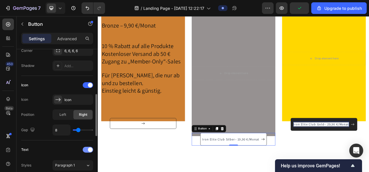
click at [89, 150] on span at bounding box center [90, 149] width 5 height 5
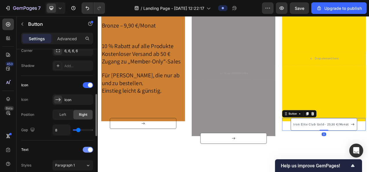
drag, startPoint x: 88, startPoint y: 148, endPoint x: 130, endPoint y: 181, distance: 53.3
click at [88, 148] on div at bounding box center [88, 150] width 10 height 6
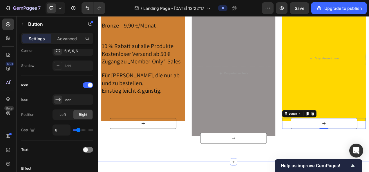
click at [208, 172] on div "Mitgliedschaften Heading Row After a long time of molding and crafting, our hig…" at bounding box center [272, 68] width 348 height 269
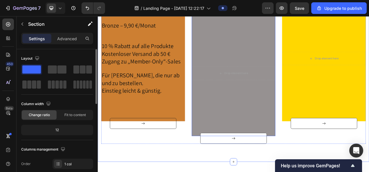
scroll to position [484, 0]
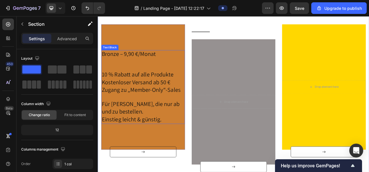
click at [157, 98] on span "Kostenloser Versand ab 50 €" at bounding box center [147, 101] width 88 height 10
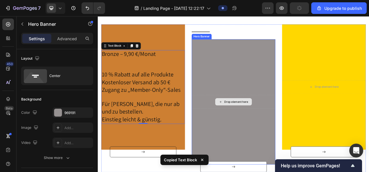
click at [279, 131] on div "Drop element here" at bounding box center [271, 125] width 107 height 17
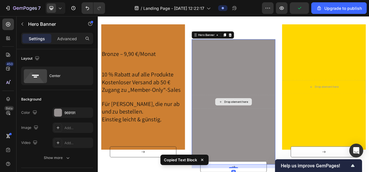
click at [273, 127] on div "Drop element here" at bounding box center [275, 126] width 31 height 5
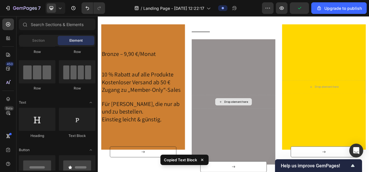
click at [273, 127] on div "Drop element here" at bounding box center [275, 126] width 31 height 5
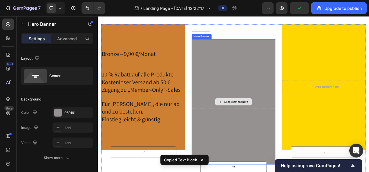
click at [232, 121] on div "Drop element here" at bounding box center [271, 125] width 107 height 17
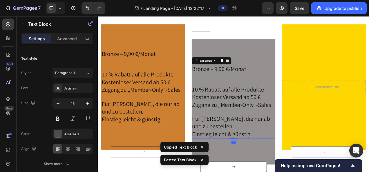
click at [234, 85] on span "Bronze – 9,90 €/Monat" at bounding box center [252, 84] width 69 height 10
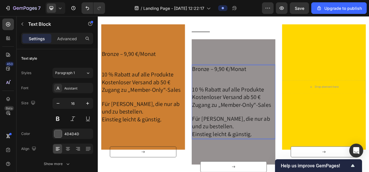
click at [243, 130] on span "Zugang zu „Member-Only“-Sales" at bounding box center [268, 130] width 101 height 10
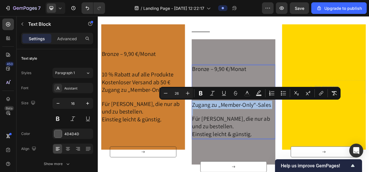
click at [243, 130] on span "Zugang zu „Member-Only“-Sales" at bounding box center [268, 130] width 101 height 10
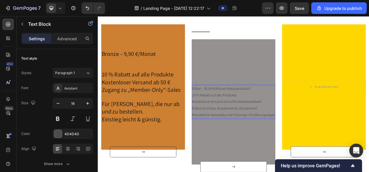
click at [243, 122] on p "Kostenloser Versand ohne Mindestbestellwert" at bounding box center [271, 126] width 106 height 8
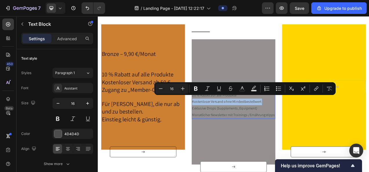
click at [243, 122] on p "Kostenloser Versand ohne Mindestbestellwert" at bounding box center [271, 126] width 106 height 8
click at [260, 130] on p "Exklusive Drops (Supplements, Equipment)" at bounding box center [271, 134] width 106 height 8
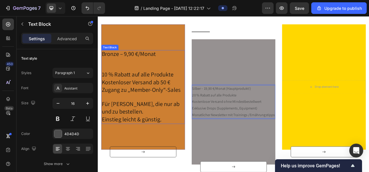
click at [165, 111] on span "Zugang zu „Member-Only“-Sales" at bounding box center [153, 110] width 101 height 10
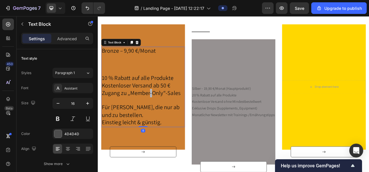
click at [165, 111] on span "Zugang zu „Member-Only“-Sales" at bounding box center [153, 115] width 101 height 10
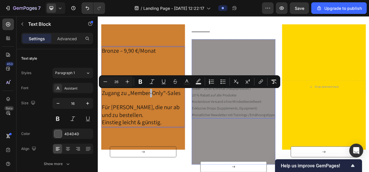
click at [270, 143] on p "Monatlicher Newsletter mit Trainings-/Ernährungstipps" at bounding box center [271, 143] width 106 height 8
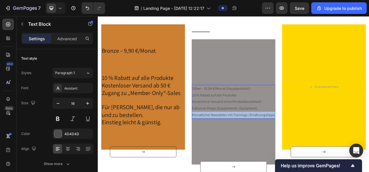
drag, startPoint x: 271, startPoint y: 147, endPoint x: 221, endPoint y: 105, distance: 65.4
click at [222, 106] on div "Silber – 19,90 €/Monat (Hauptprodukt!) 20 % Rabatt auf alle Produkte Kostenlose…" at bounding box center [271, 126] width 107 height 43
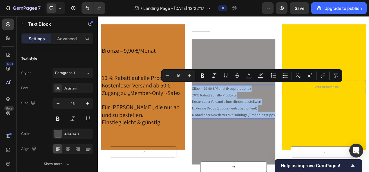
drag, startPoint x: 218, startPoint y: 104, endPoint x: 274, endPoint y: 144, distance: 68.9
click at [274, 144] on div "Silber – 19,90 €/Monat (Hauptprodukt!) 20 % Rabatt auf alle Produkte Kostenlose…" at bounding box center [271, 126] width 107 height 43
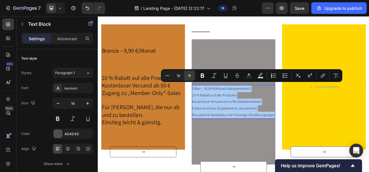
click at [191, 77] on icon "Editor contextual toolbar" at bounding box center [189, 76] width 6 height 6
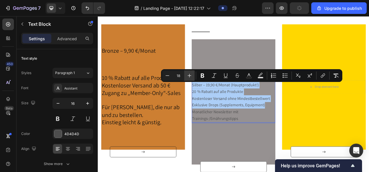
click at [191, 77] on icon "Editor contextual toolbar" at bounding box center [189, 76] width 6 height 6
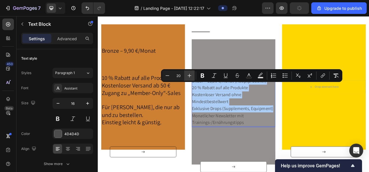
click at [191, 77] on icon "Editor contextual toolbar" at bounding box center [189, 76] width 6 height 6
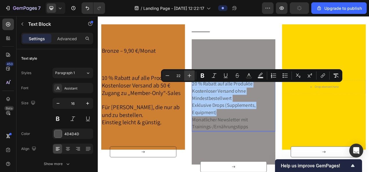
click at [191, 77] on icon "Editor contextual toolbar" at bounding box center [189, 76] width 6 height 6
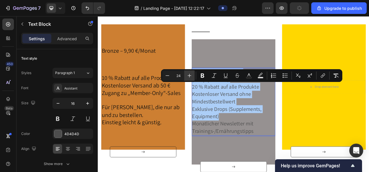
click at [191, 77] on icon "Editor contextual toolbar" at bounding box center [189, 76] width 6 height 6
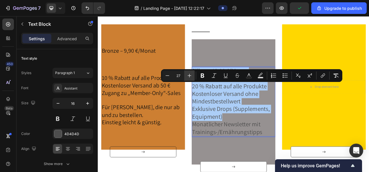
click at [191, 77] on icon "Editor contextual toolbar" at bounding box center [189, 76] width 6 height 6
click at [169, 75] on icon "Editor contextual toolbar" at bounding box center [167, 76] width 6 height 6
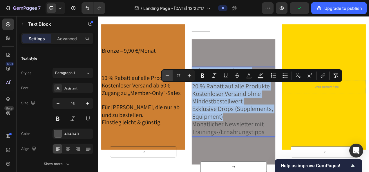
type input "26"
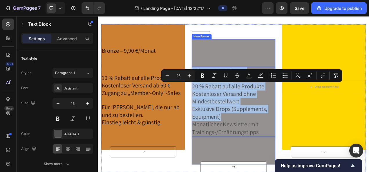
click at [257, 61] on div "Overlay" at bounding box center [271, 126] width 107 height 161
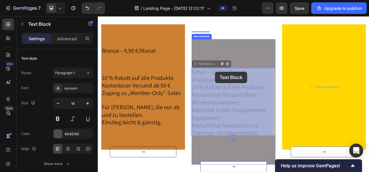
drag, startPoint x: 249, startPoint y: 99, endPoint x: 248, endPoint y: 87, distance: 11.9
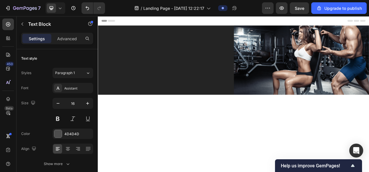
scroll to position [484, 0]
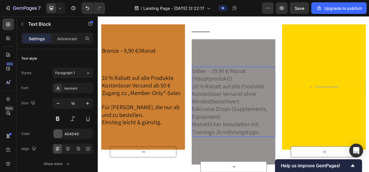
click at [292, 87] on p "Silber – 19,90 €/Monat (Hauptprodukt!)" at bounding box center [271, 92] width 106 height 20
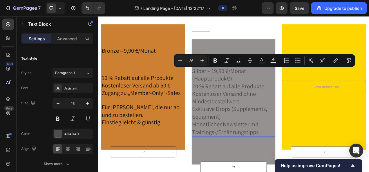
click at [292, 87] on p "Silber – 19,90 €/Monat (Hauptprodukt!)" at bounding box center [271, 92] width 106 height 20
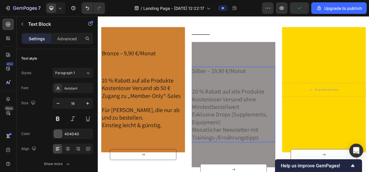
scroll to position [485, 0]
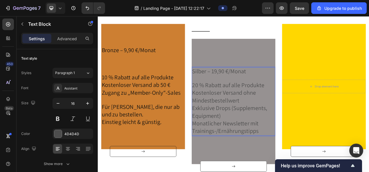
click at [261, 146] on p "Exklusive Drops (Supplements, Equipment)" at bounding box center [271, 140] width 106 height 20
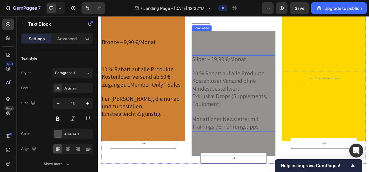
scroll to position [495, 0]
click at [292, 172] on div "Overlay" at bounding box center [271, 115] width 107 height 161
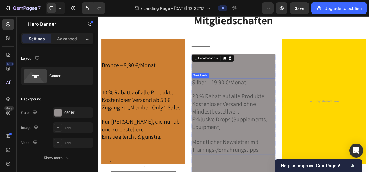
scroll to position [471, 0]
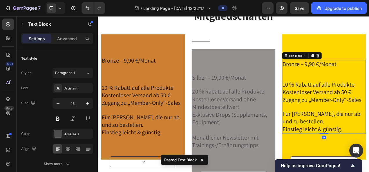
click at [345, 81] on span "Bronze – 9,90 €/Monat" at bounding box center [368, 77] width 69 height 10
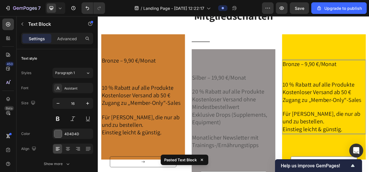
click at [345, 81] on span "Bronze – 9,90 €/Monat" at bounding box center [368, 77] width 69 height 10
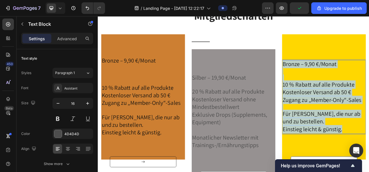
drag, startPoint x: 375, startPoint y: 140, endPoint x: 331, endPoint y: 79, distance: 75.4
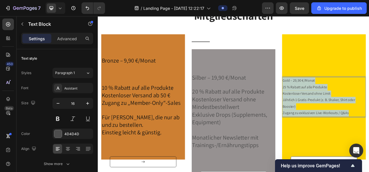
drag, startPoint x: 416, startPoint y: 138, endPoint x: 331, endPoint y: 97, distance: 94.4
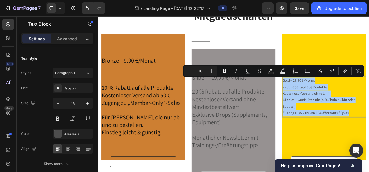
click at [199, 71] on input "16" at bounding box center [200, 71] width 12 height 7
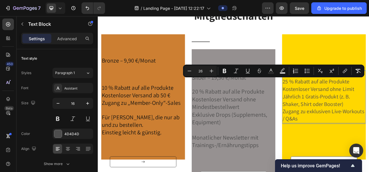
type input "26"
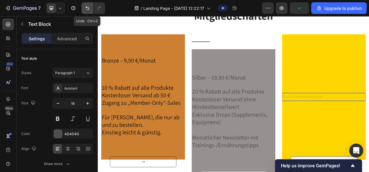
click at [89, 10] on icon "Undo/Redo" at bounding box center [87, 8] width 6 height 6
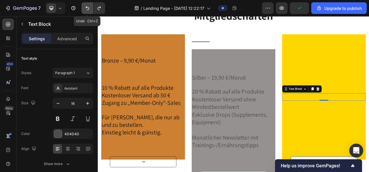
click at [88, 6] on icon "Undo/Redo" at bounding box center [87, 8] width 6 height 6
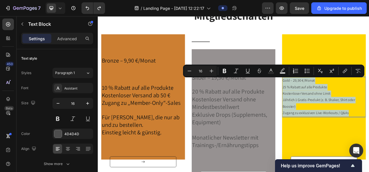
drag, startPoint x: 420, startPoint y: 139, endPoint x: 332, endPoint y: 99, distance: 96.7
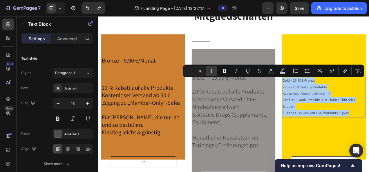
click at [214, 72] on icon "Editor contextual toolbar" at bounding box center [211, 71] width 6 height 6
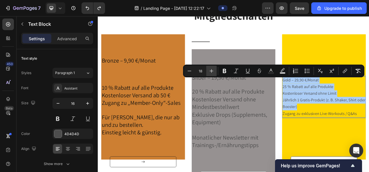
click at [214, 72] on icon "Editor contextual toolbar" at bounding box center [211, 71] width 6 height 6
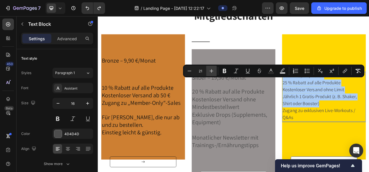
click at [214, 72] on icon "Editor contextual toolbar" at bounding box center [211, 71] width 6 height 6
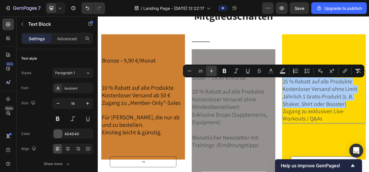
click at [214, 72] on icon "Editor contextual toolbar" at bounding box center [211, 71] width 6 height 6
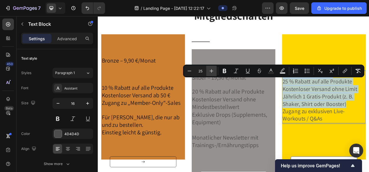
type input "26"
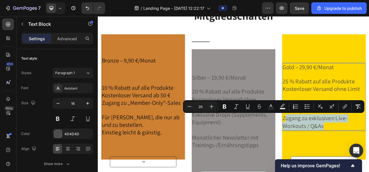
drag, startPoint x: 395, startPoint y: 157, endPoint x: 334, endPoint y: 148, distance: 60.9
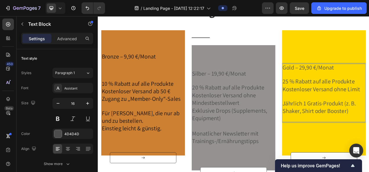
scroll to position [480, 0]
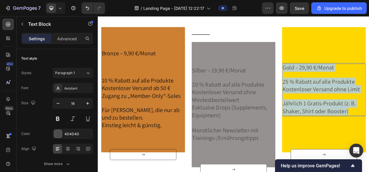
drag, startPoint x: 414, startPoint y: 135, endPoint x: 332, endPoint y: 83, distance: 97.2
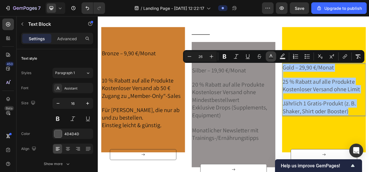
click at [271, 55] on icon "Editor contextual toolbar" at bounding box center [270, 55] width 3 height 3
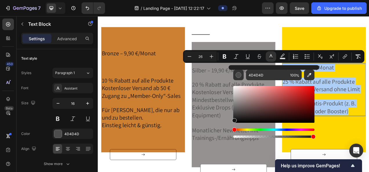
drag, startPoint x: 233, startPoint y: 112, endPoint x: 233, endPoint y: 122, distance: 9.6
click at [233, 122] on div "Editor contextual toolbar" at bounding box center [234, 120] width 5 height 5
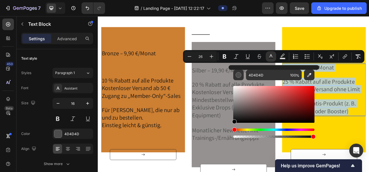
type input "070707"
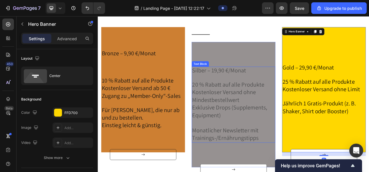
scroll to position [493, 0]
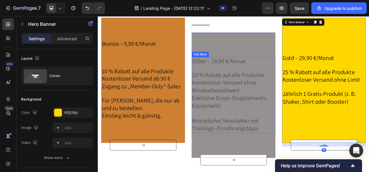
click at [272, 145] on span "Monatlicher Newsletter mit Trainings-/Ernährungstipps" at bounding box center [260, 155] width 85 height 20
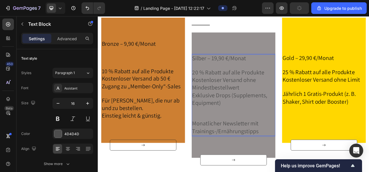
click at [304, 163] on p "Monatlicher Newsletter mit Trainings-/Ernährungstipps" at bounding box center [271, 160] width 106 height 20
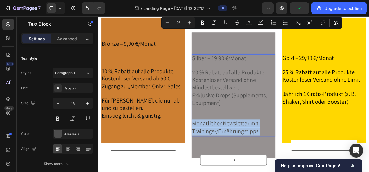
drag, startPoint x: 304, startPoint y: 163, endPoint x: 223, endPoint y: 74, distance: 120.4
click at [223, 74] on div "Silber – 19,90 €/Monat 20 % Rabatt auf alle Produkte Kostenloser Versand ohne M…" at bounding box center [271, 117] width 107 height 105
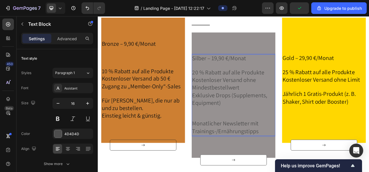
click at [219, 71] on span "Silber – 19,90 €/Monat" at bounding box center [252, 70] width 69 height 10
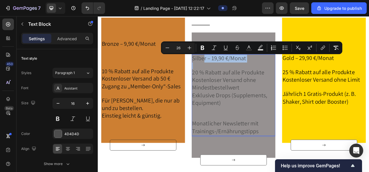
drag, startPoint x: 233, startPoint y: 74, endPoint x: 240, endPoint y: 79, distance: 9.1
click at [240, 79] on div "Silber – 19,90 €/Monat 20 % Rabatt auf alle Produkte Kostenloser Versand ohne M…" at bounding box center [271, 117] width 107 height 105
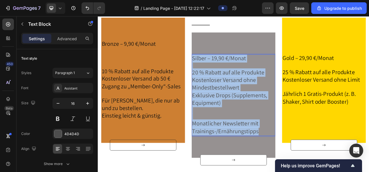
drag, startPoint x: 309, startPoint y: 164, endPoint x: 217, endPoint y: 71, distance: 130.7
click at [218, 71] on div "Silber – 19,90 €/Monat 20 % Rabatt auf alle Produkte Kostenloser Versand ohne M…" at bounding box center [271, 117] width 107 height 105
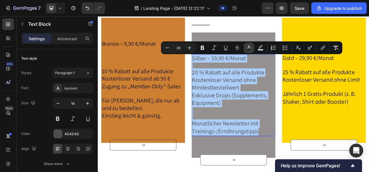
click at [247, 48] on icon "Editor contextual toolbar" at bounding box center [249, 48] width 6 height 6
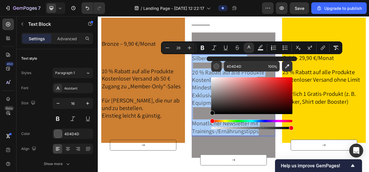
drag, startPoint x: 212, startPoint y: 106, endPoint x: 212, endPoint y: 115, distance: 9.0
click at [212, 115] on div "Editor contextual toolbar" at bounding box center [212, 113] width 5 height 5
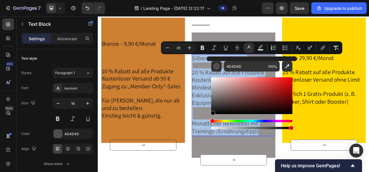
type input "000000"
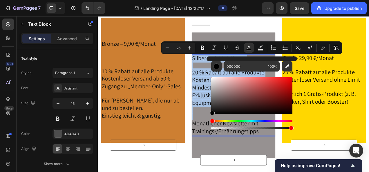
click at [231, 149] on span "Monatlicher Newsletter mit Trainings-/Ernährungstipps" at bounding box center [260, 159] width 85 height 20
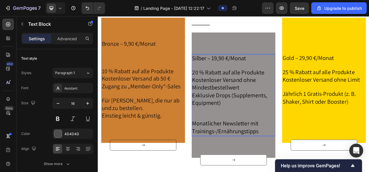
scroll to position [502, 0]
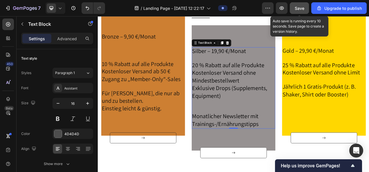
click at [295, 11] on button "Save" at bounding box center [298, 8] width 19 height 12
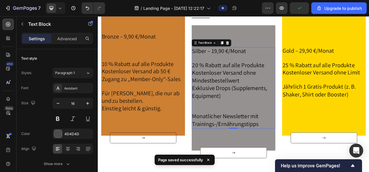
scroll to position [553, 0]
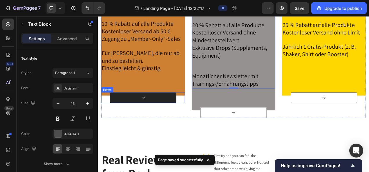
click at [170, 123] on button at bounding box center [155, 121] width 85 height 14
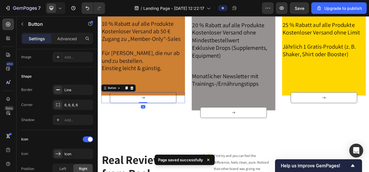
scroll to position [228, 0]
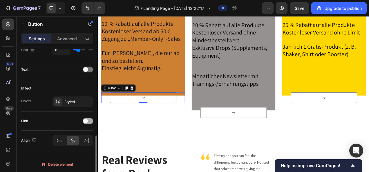
click at [86, 119] on span at bounding box center [85, 121] width 5 height 5
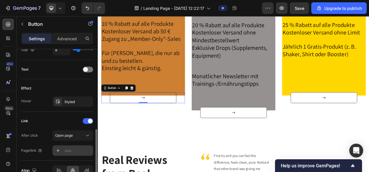
click at [72, 148] on div "Add..." at bounding box center [77, 150] width 27 height 5
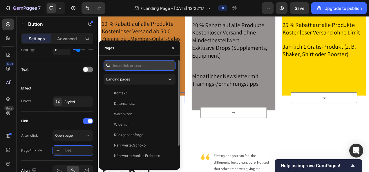
click at [127, 64] on input "text" at bounding box center [139, 65] width 72 height 10
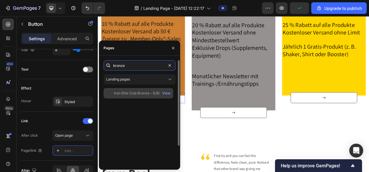
type input "bronze"
click at [146, 92] on div "Iron Elite Club Bronze – 9,90 €/Monat" at bounding box center [142, 93] width 56 height 5
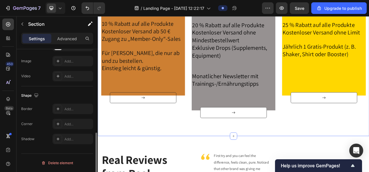
click at [237, 155] on div "Mitgliedschaften Heading Row After a long time of molding and crafting, our hig…" at bounding box center [272, 35] width 348 height 269
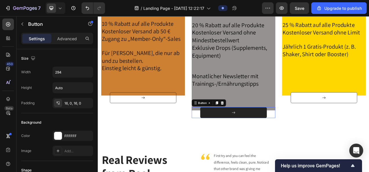
click at [269, 139] on icon at bounding box center [271, 140] width 5 height 5
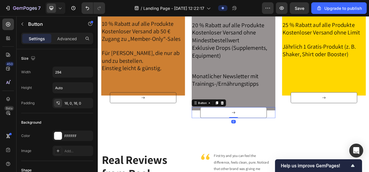
scroll to position [228, 0]
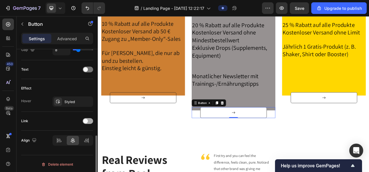
click at [88, 119] on span at bounding box center [85, 121] width 5 height 5
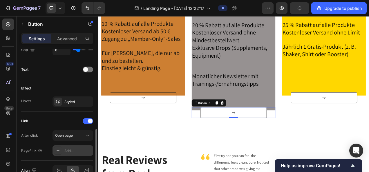
click at [72, 148] on div "Add..." at bounding box center [77, 150] width 27 height 5
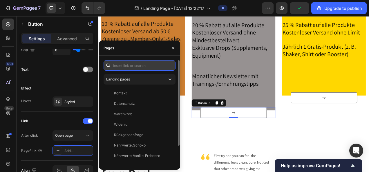
click at [133, 68] on input "text" at bounding box center [139, 65] width 72 height 10
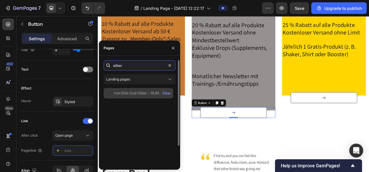
type input "silber"
click at [144, 95] on div "Iron Elite Club Silber – 19,90 €/Monat" at bounding box center [142, 93] width 56 height 5
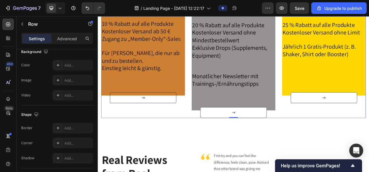
scroll to position [0, 0]
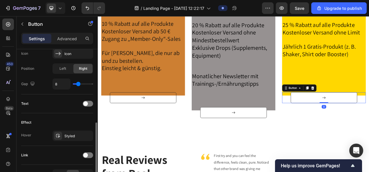
scroll to position [228, 0]
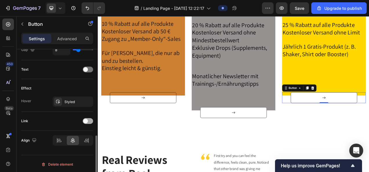
click at [85, 119] on span at bounding box center [85, 121] width 5 height 5
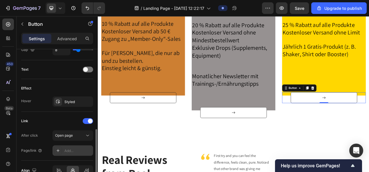
click at [75, 149] on div "Add..." at bounding box center [77, 150] width 27 height 5
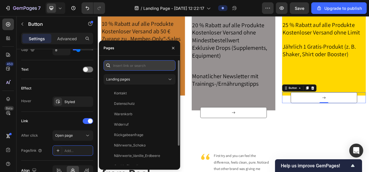
click at [125, 64] on input "text" at bounding box center [139, 65] width 72 height 10
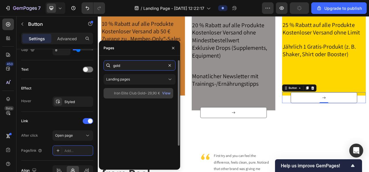
type input "gold"
click at [143, 92] on div "Iron Elite Club Gold– 29,90 €/Monat" at bounding box center [142, 93] width 56 height 5
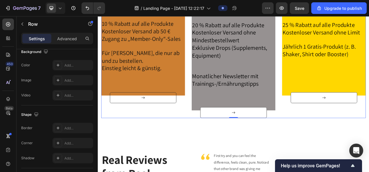
scroll to position [0, 0]
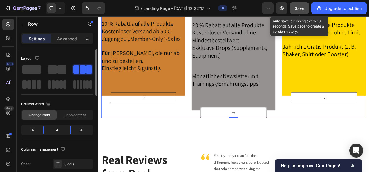
click at [300, 9] on span "Save" at bounding box center [299, 8] width 10 height 5
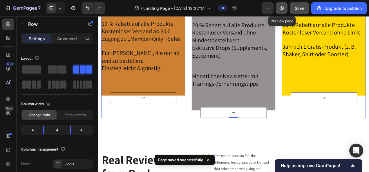
click at [284, 8] on icon "button" at bounding box center [281, 7] width 4 height 3
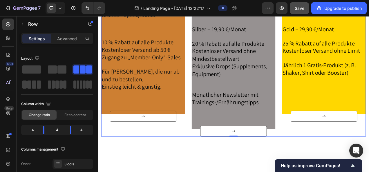
scroll to position [254, 0]
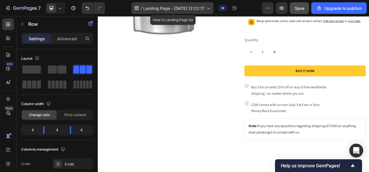
click at [211, 9] on icon at bounding box center [208, 8] width 6 height 6
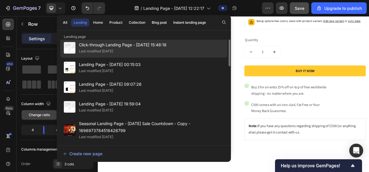
scroll to position [0, 0]
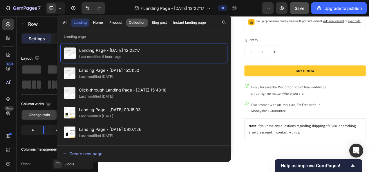
click at [142, 24] on div "Collection" at bounding box center [137, 22] width 17 height 5
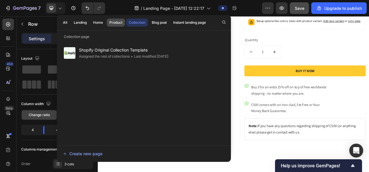
click at [117, 24] on div "Product" at bounding box center [115, 22] width 13 height 5
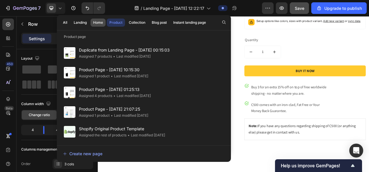
click at [101, 22] on div "Home" at bounding box center [98, 22] width 10 height 5
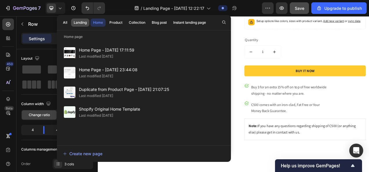
click at [82, 22] on div "Landing" at bounding box center [80, 22] width 13 height 5
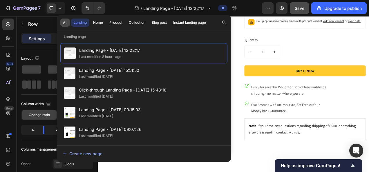
click at [64, 23] on div "All" at bounding box center [65, 22] width 4 height 5
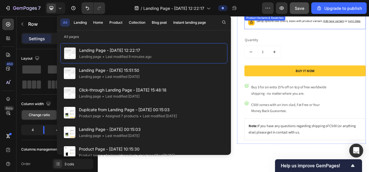
click at [285, 33] on div "Setup options like colors, sizes with product variant. Add new variant or sync …" at bounding box center [363, 24] width 156 height 18
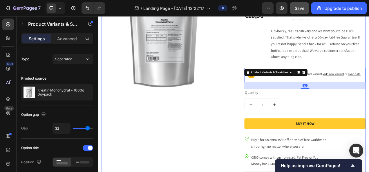
scroll to position [183, 0]
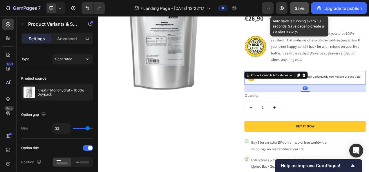
click at [300, 6] on span "Save" at bounding box center [299, 8] width 10 height 5
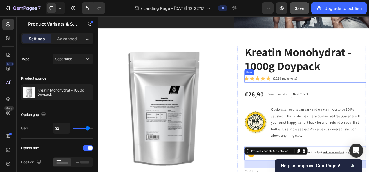
scroll to position [0, 0]
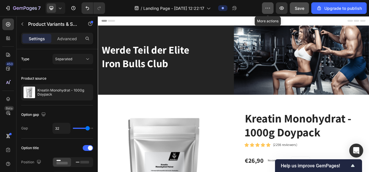
click at [267, 10] on icon "button" at bounding box center [268, 8] width 6 height 6
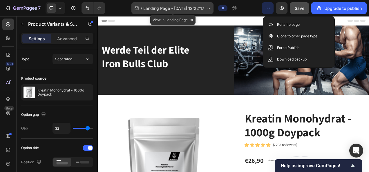
click at [208, 10] on icon at bounding box center [208, 8] width 6 height 6
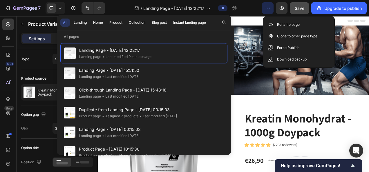
click at [284, 17] on div "Header" at bounding box center [271, 22] width 338 height 12
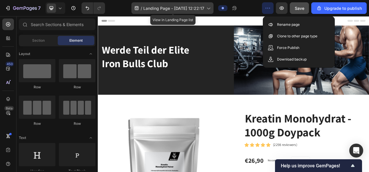
click at [209, 7] on icon at bounding box center [208, 8] width 6 height 6
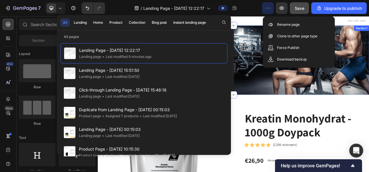
click at [288, 100] on div "Werde Teil der Elite Iron Bulls Club Heading Section 1" at bounding box center [272, 72] width 348 height 89
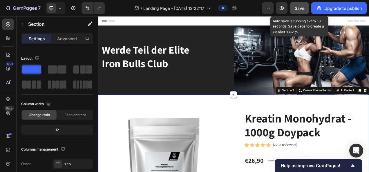
click at [303, 12] on button "Save" at bounding box center [298, 8] width 19 height 12
